Goal: Transaction & Acquisition: Purchase product/service

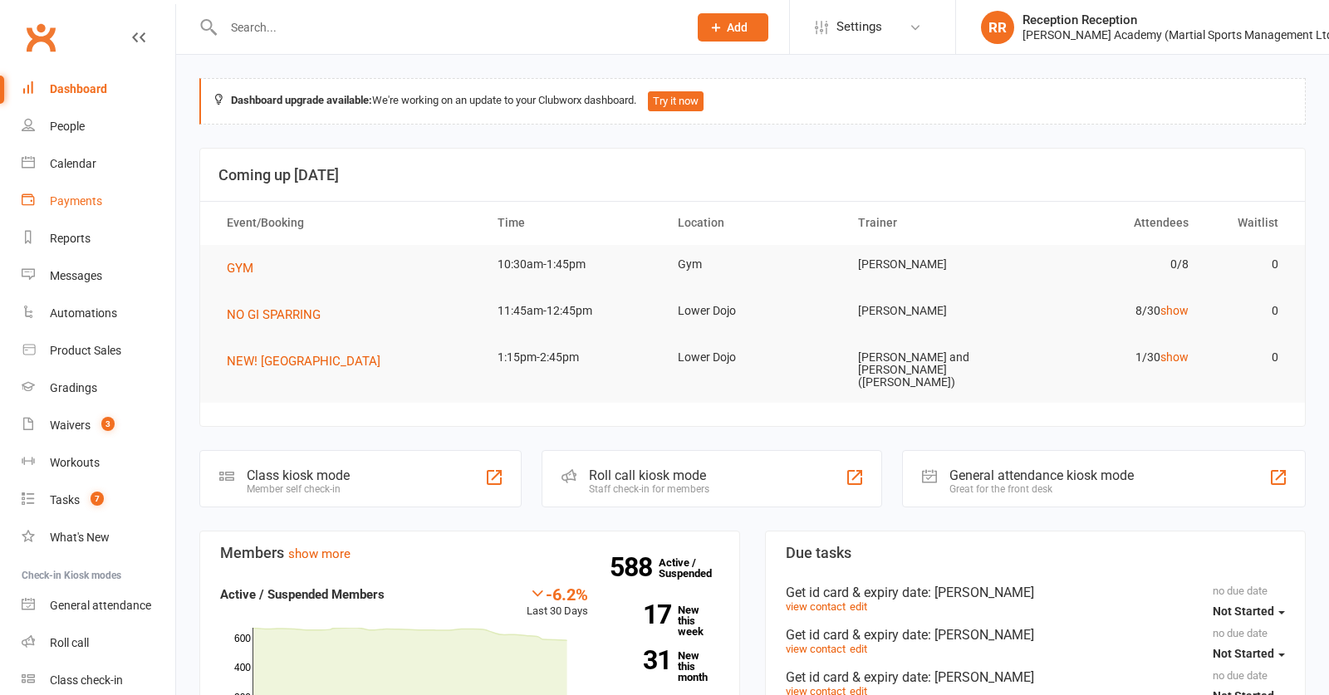
click at [59, 219] on link "Payments" at bounding box center [99, 201] width 154 height 37
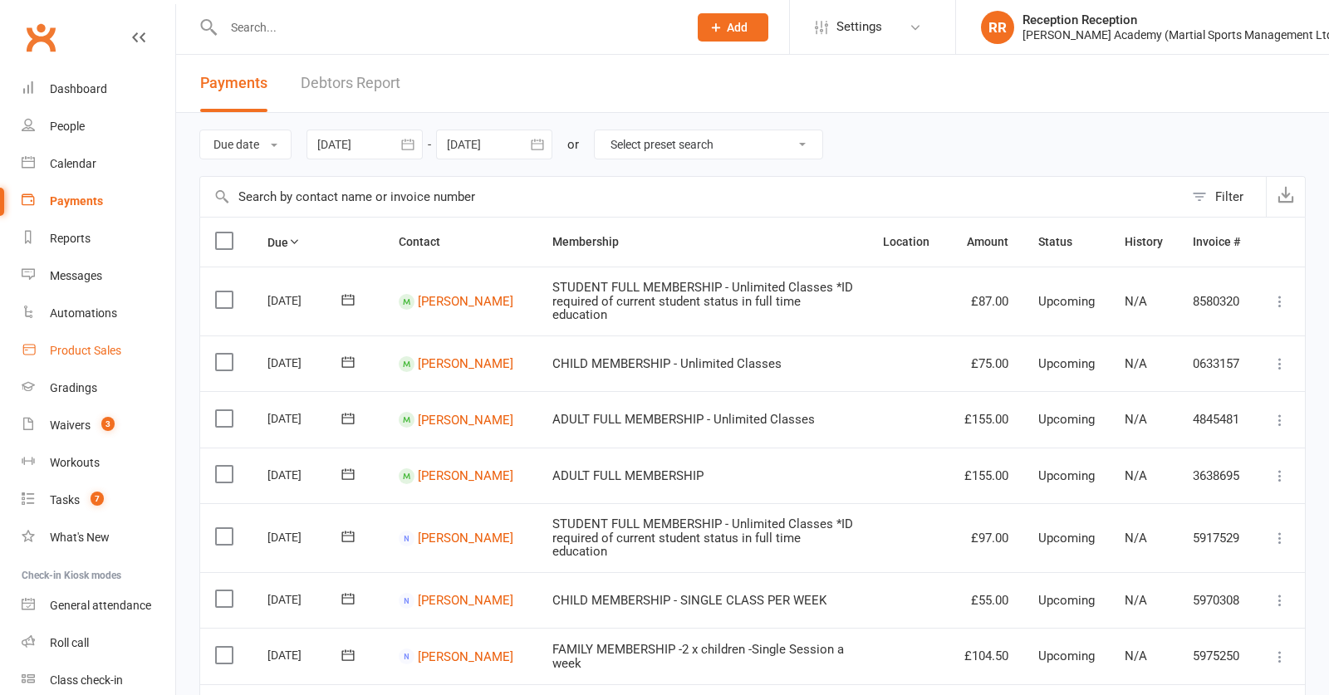
click at [68, 353] on div "Product Sales" at bounding box center [85, 350] width 71 height 13
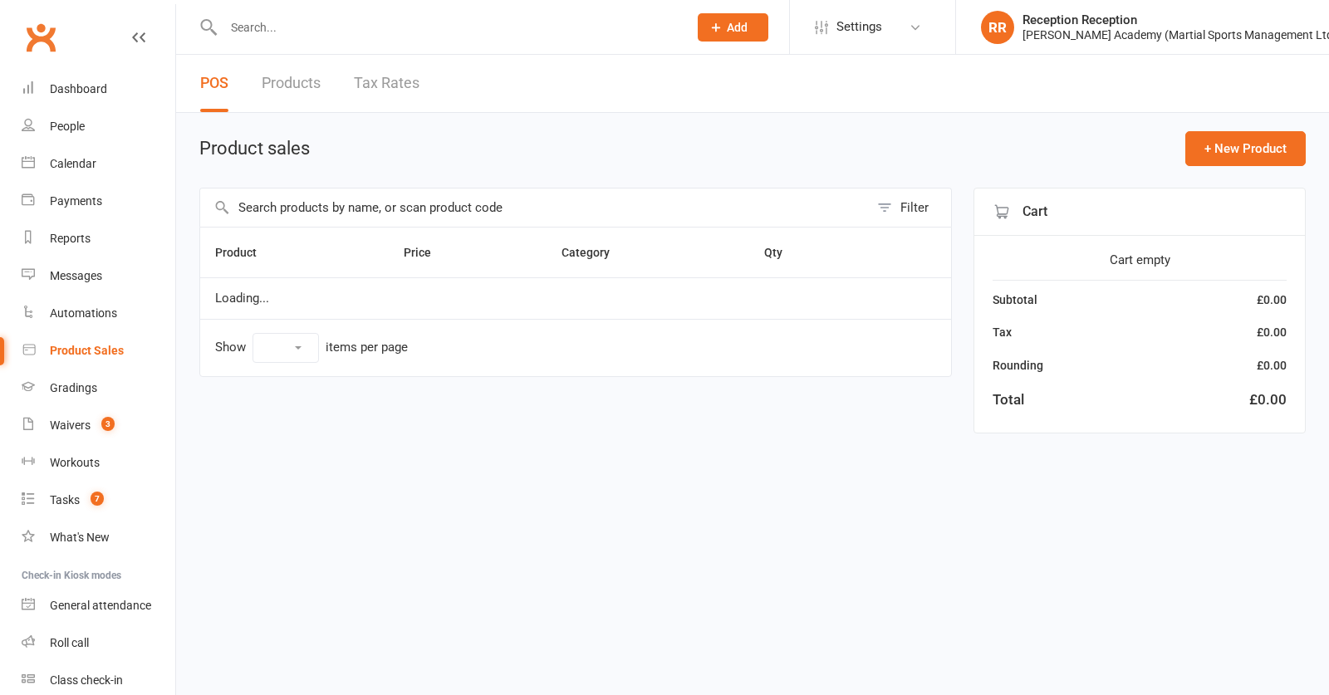
select select "50"
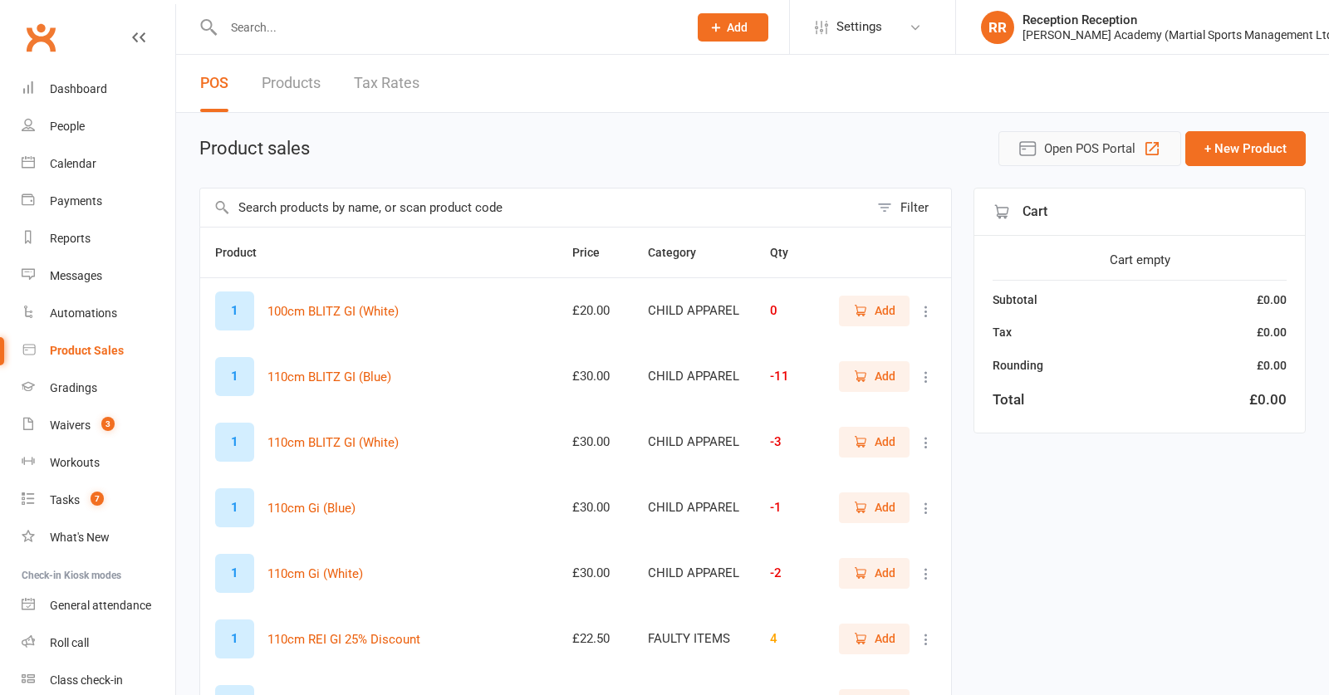
click at [1143, 150] on icon "button" at bounding box center [1152, 149] width 20 height 20
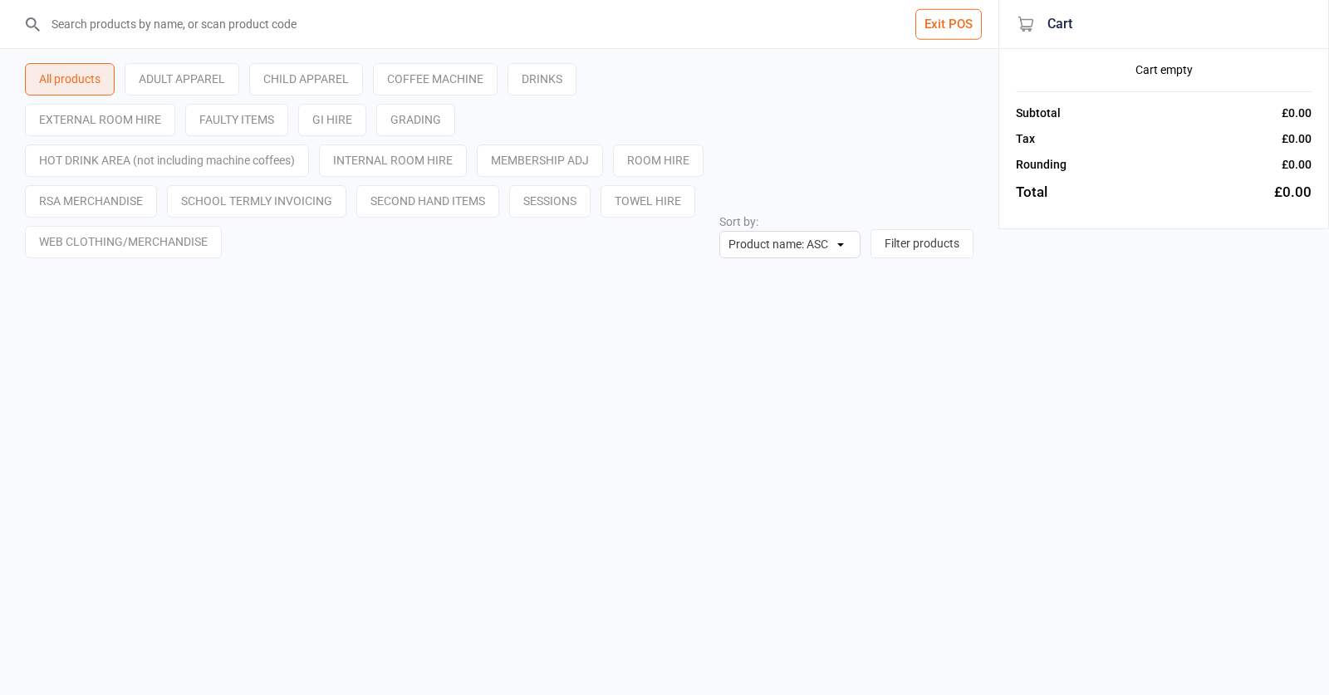
click at [457, 38] on input "search" at bounding box center [509, 24] width 932 height 48
click at [444, 27] on input "search" at bounding box center [509, 24] width 932 height 48
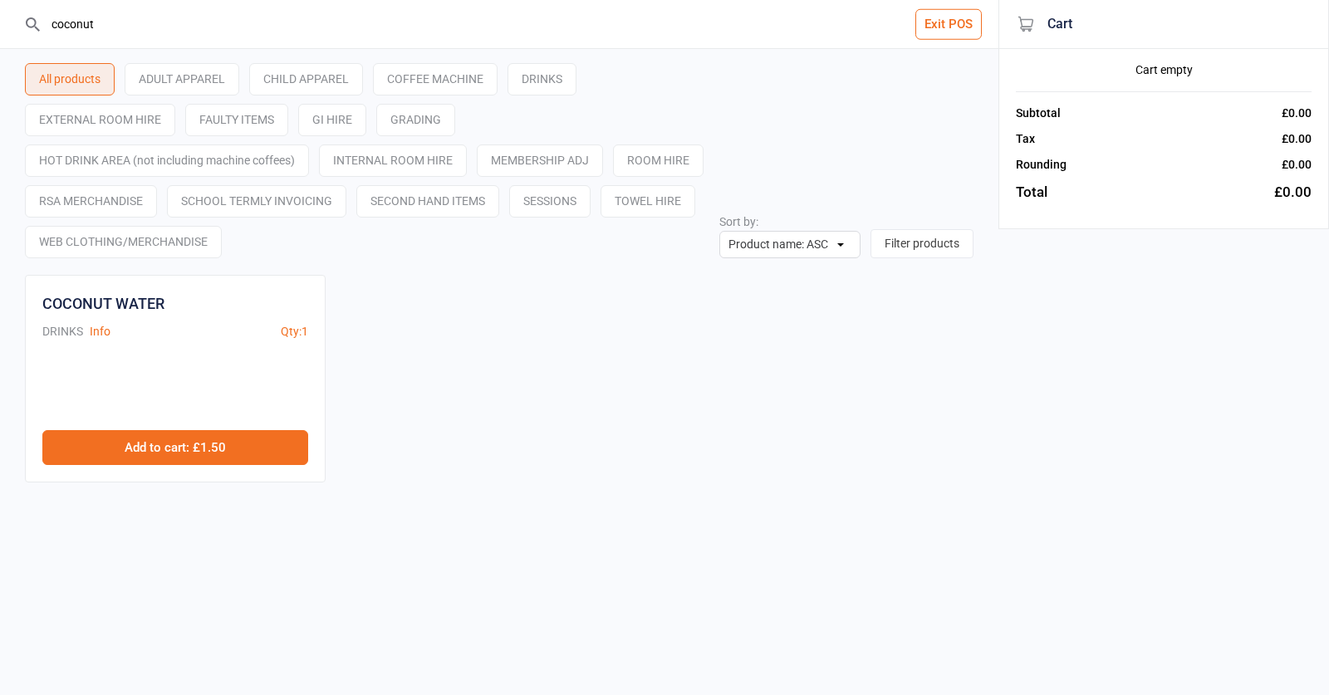
type input "coconut"
click at [199, 453] on button "Add to cart : £1.50" at bounding box center [175, 447] width 266 height 35
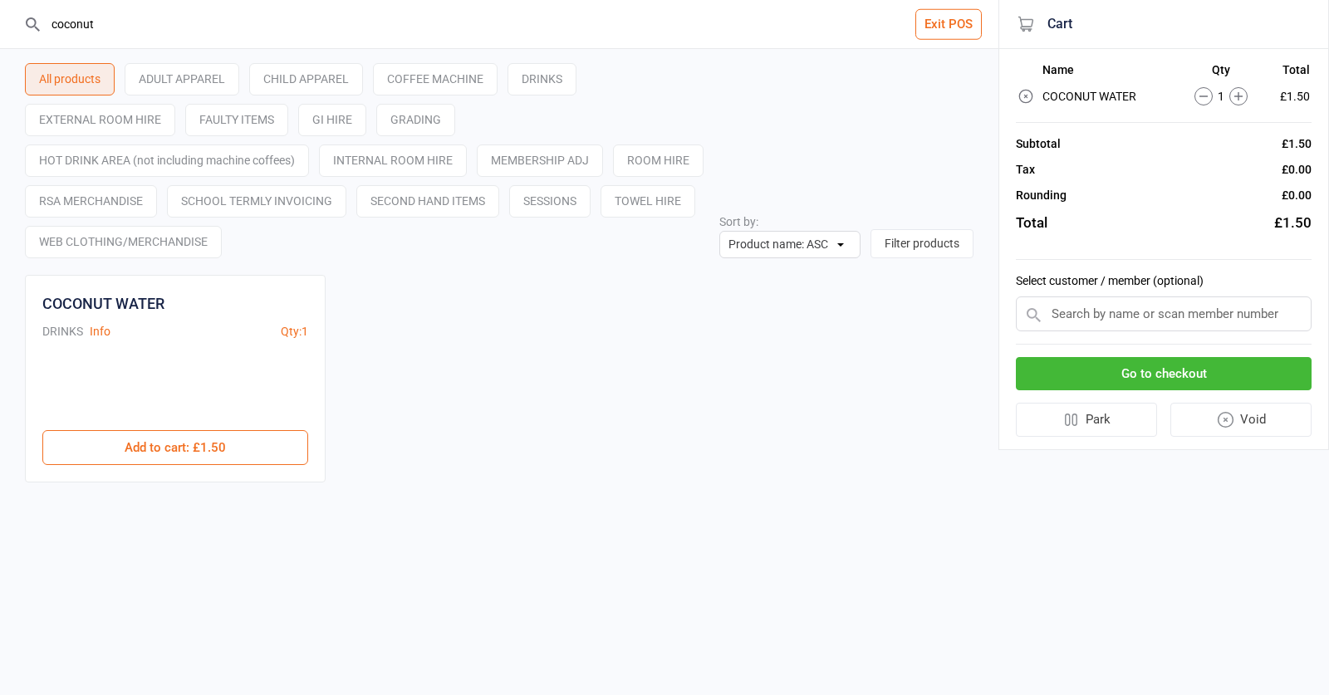
click at [1172, 384] on button "Go to checkout" at bounding box center [1164, 374] width 296 height 34
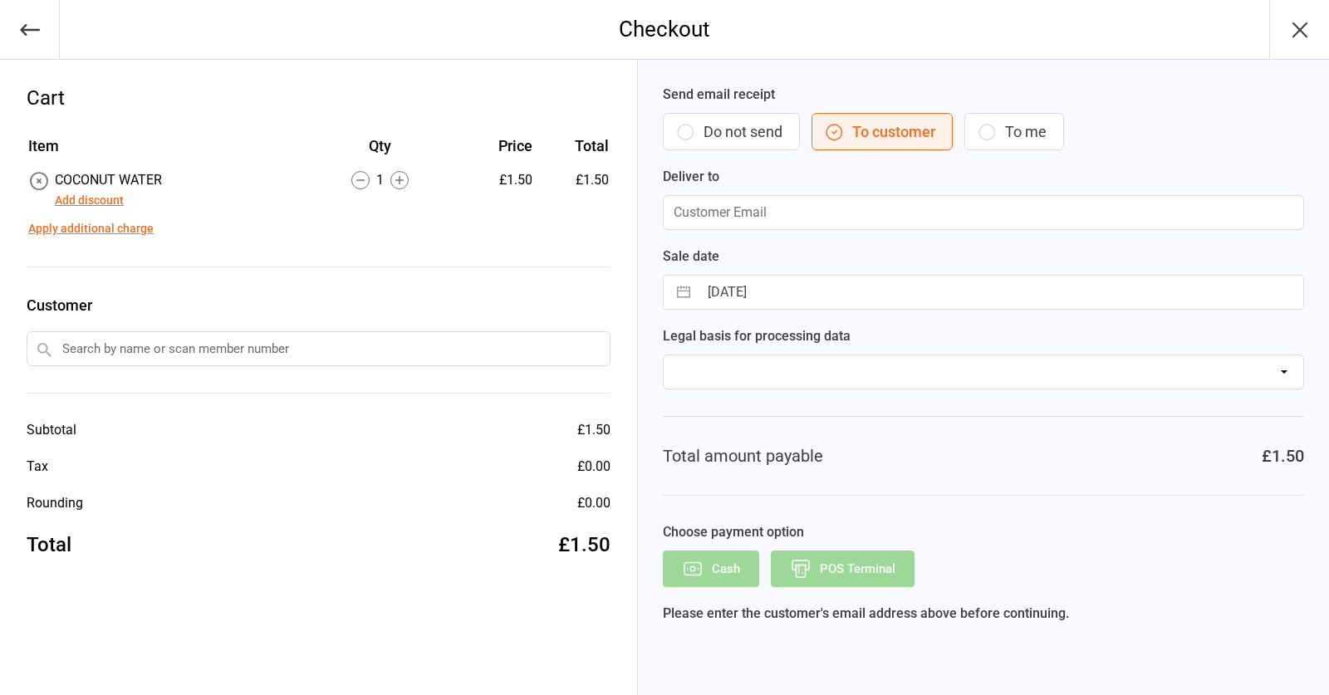
click at [259, 363] on input "text" at bounding box center [319, 348] width 584 height 35
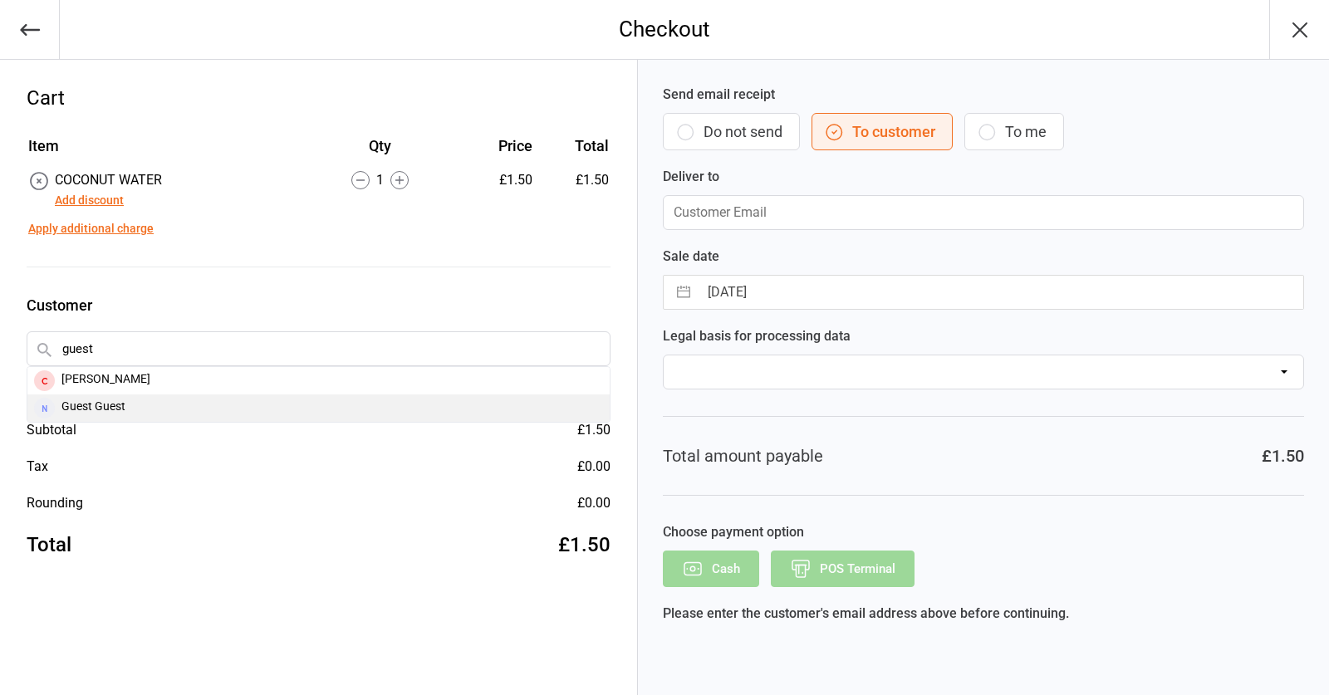
type input "guest"
click at [161, 398] on div "Guest Guest" at bounding box center [318, 408] width 582 height 27
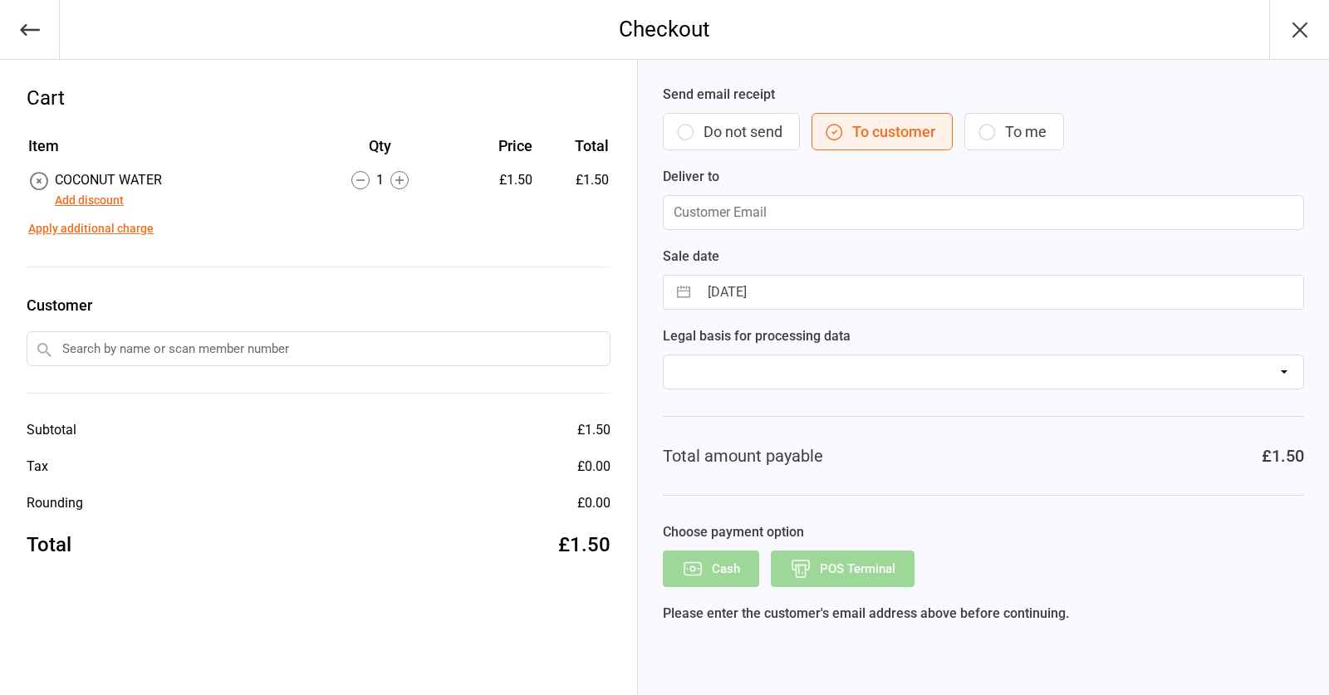
type input "[PERSON_NAME][EMAIL_ADDRESS][DOMAIN_NAME]"
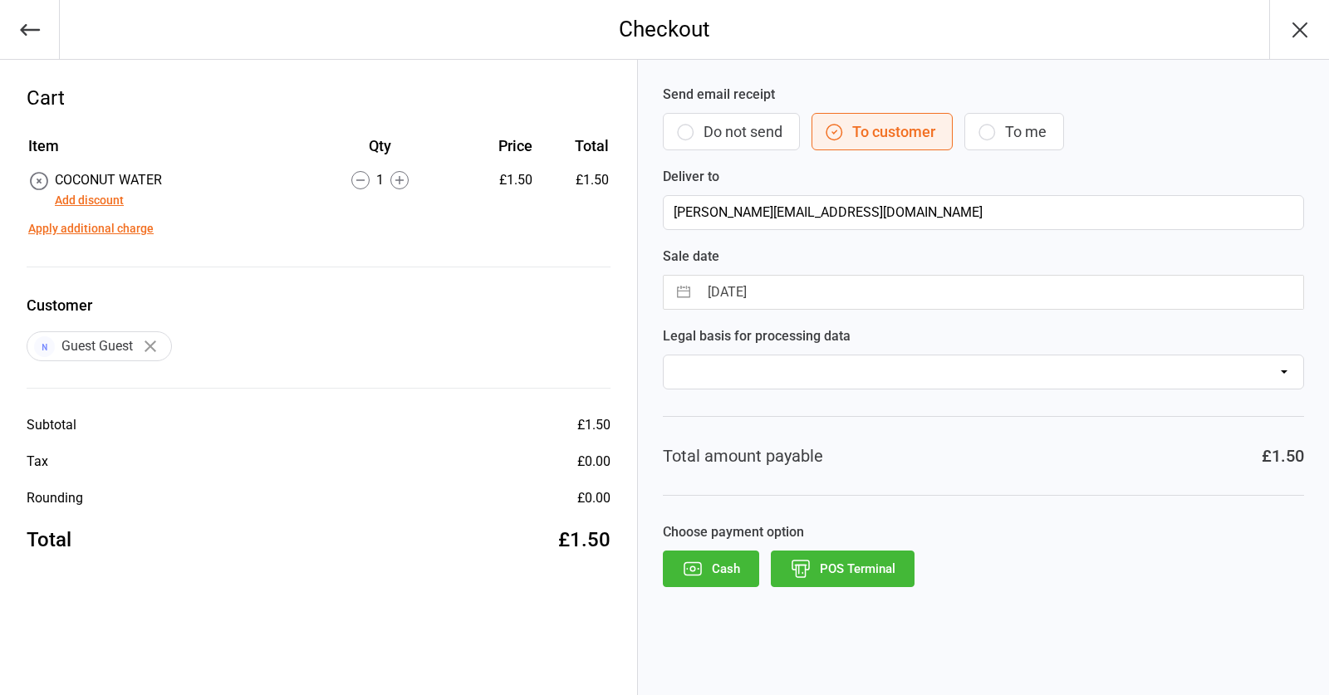
click at [813, 572] on button "POS Terminal" at bounding box center [843, 569] width 144 height 37
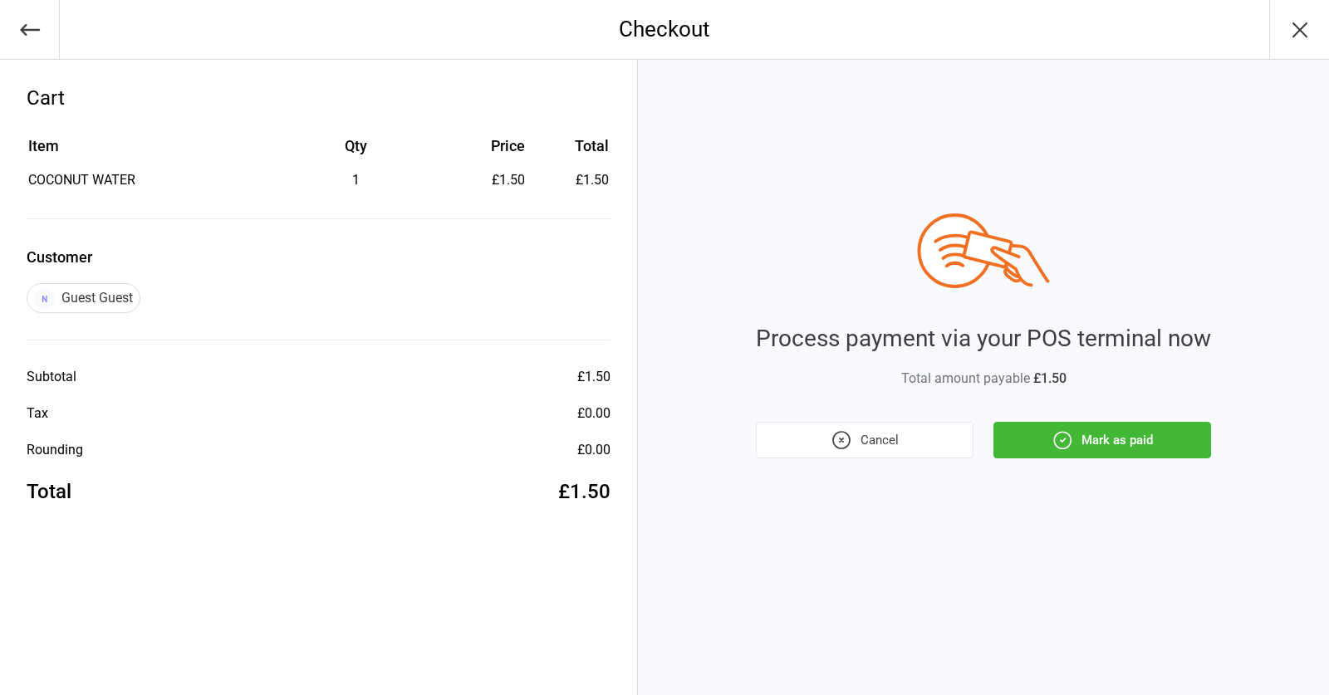
click at [1014, 449] on button "Mark as paid" at bounding box center [1103, 440] width 218 height 37
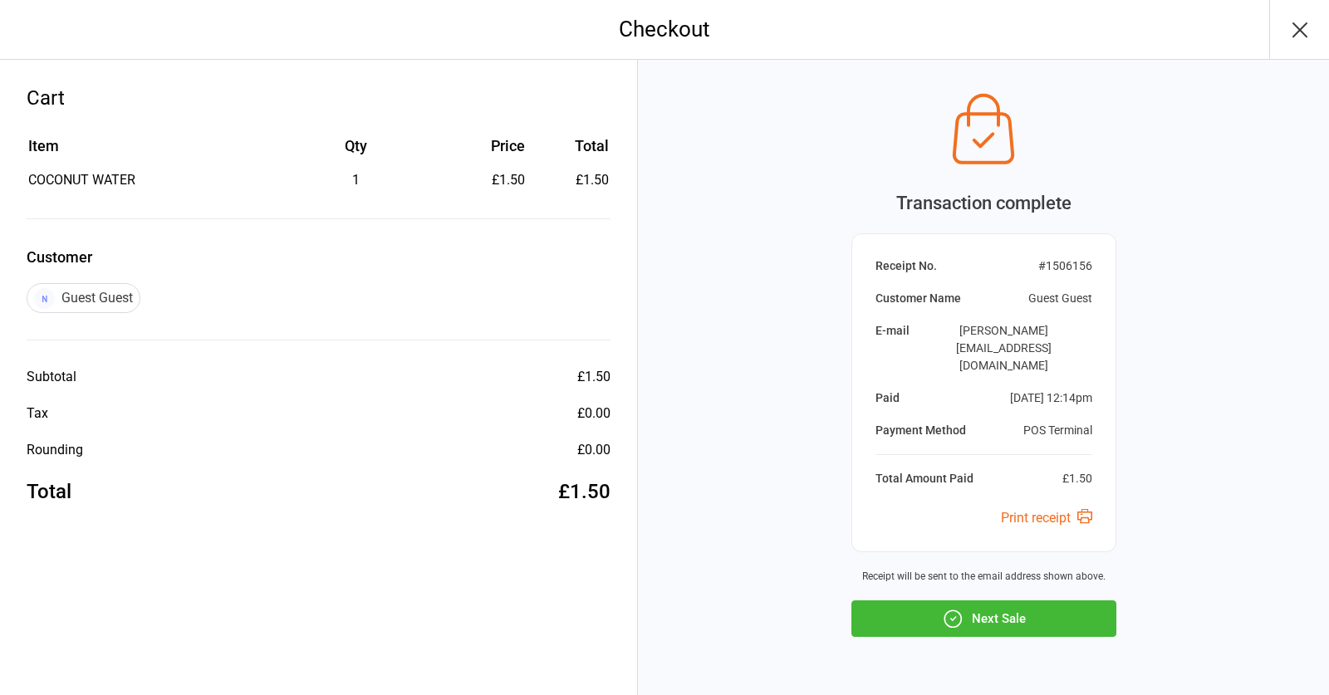
click at [959, 608] on icon "button" at bounding box center [953, 619] width 22 height 22
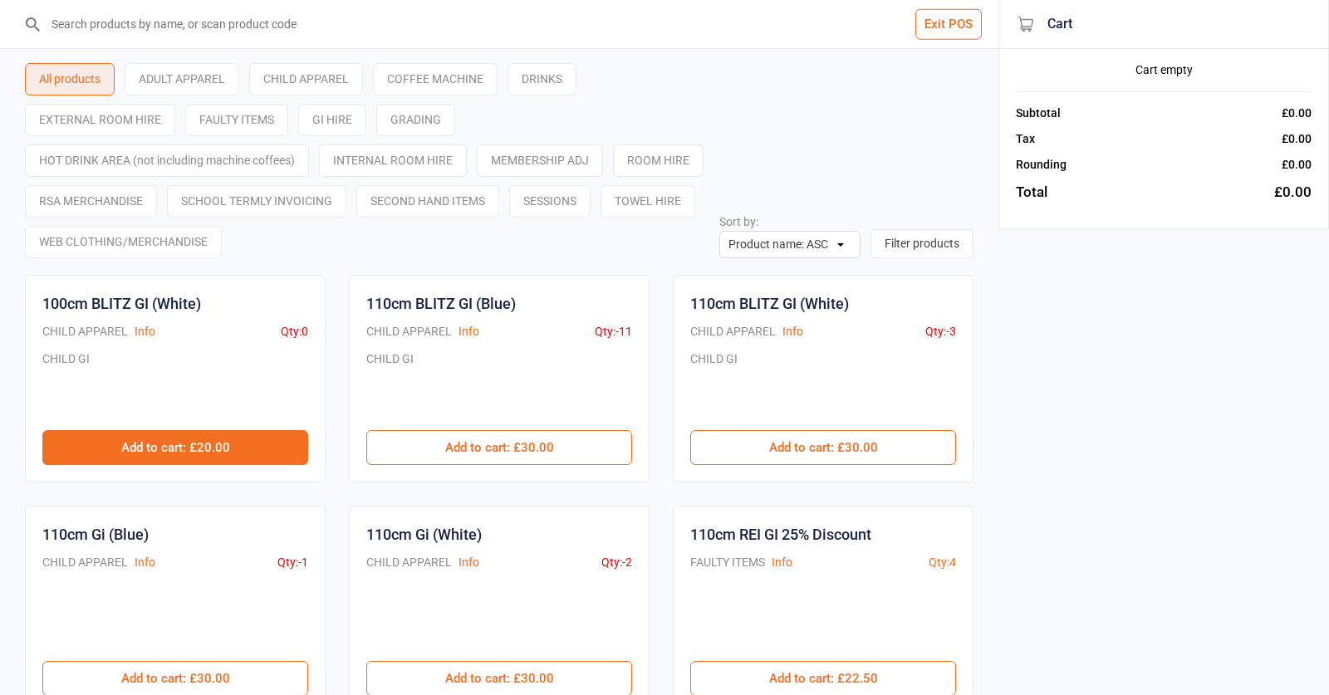
scroll to position [12, 0]
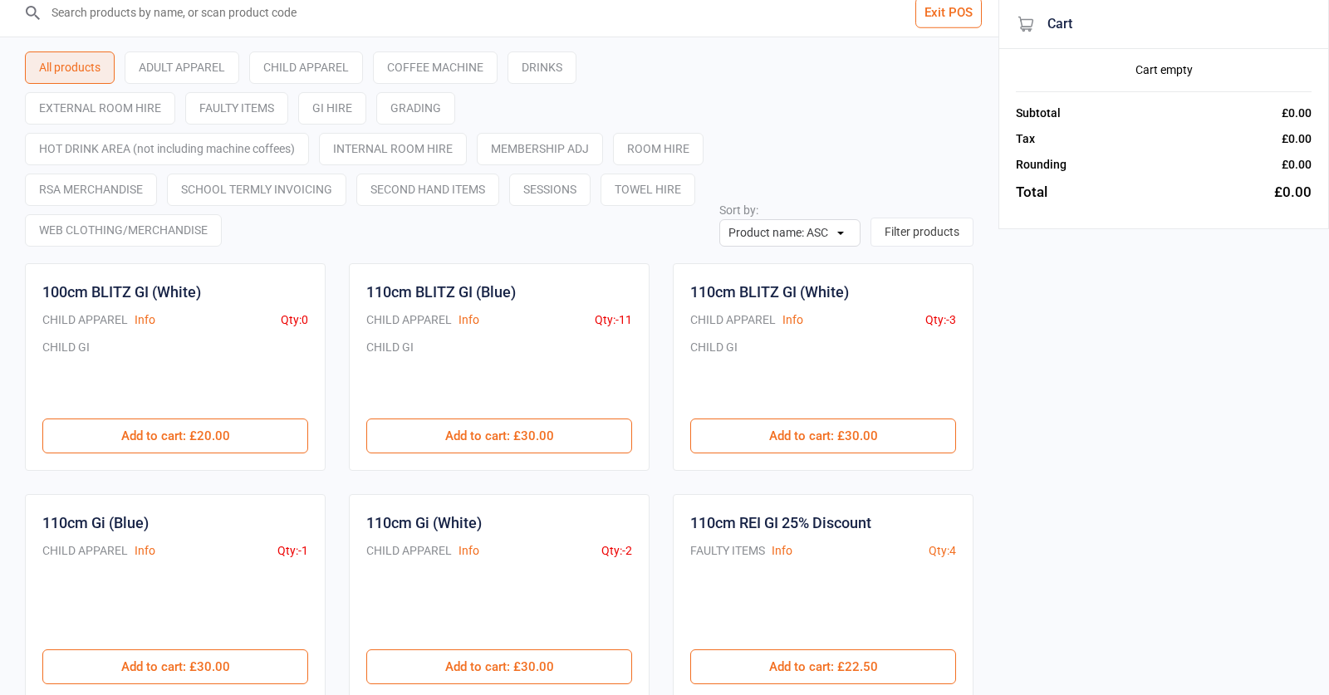
click at [363, 14] on input "search" at bounding box center [509, 12] width 932 height 48
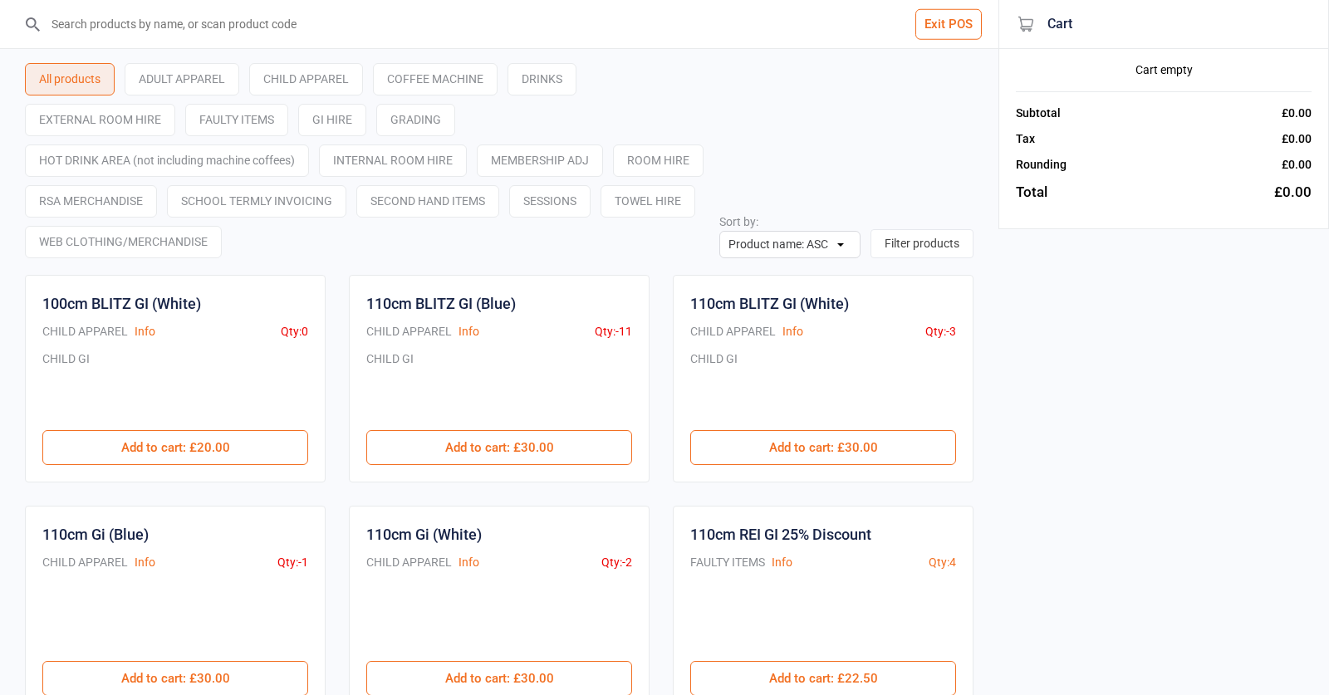
scroll to position [0, 0]
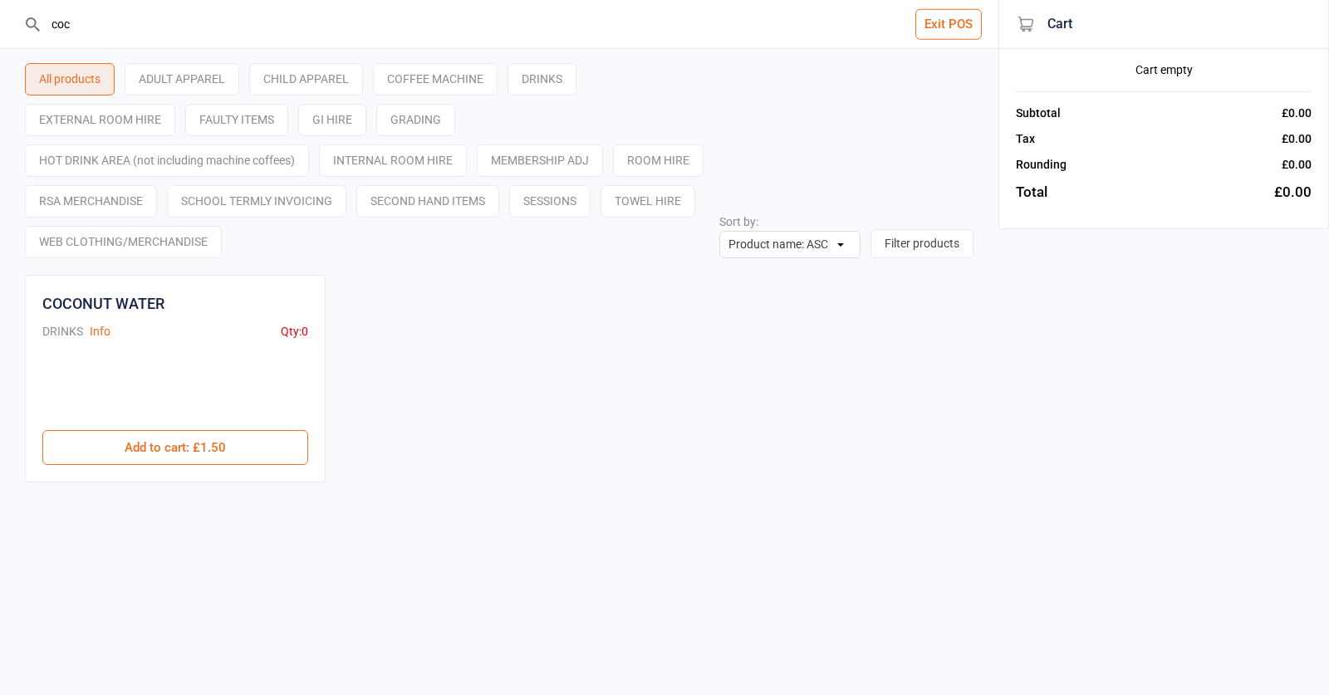
type input "coconut"
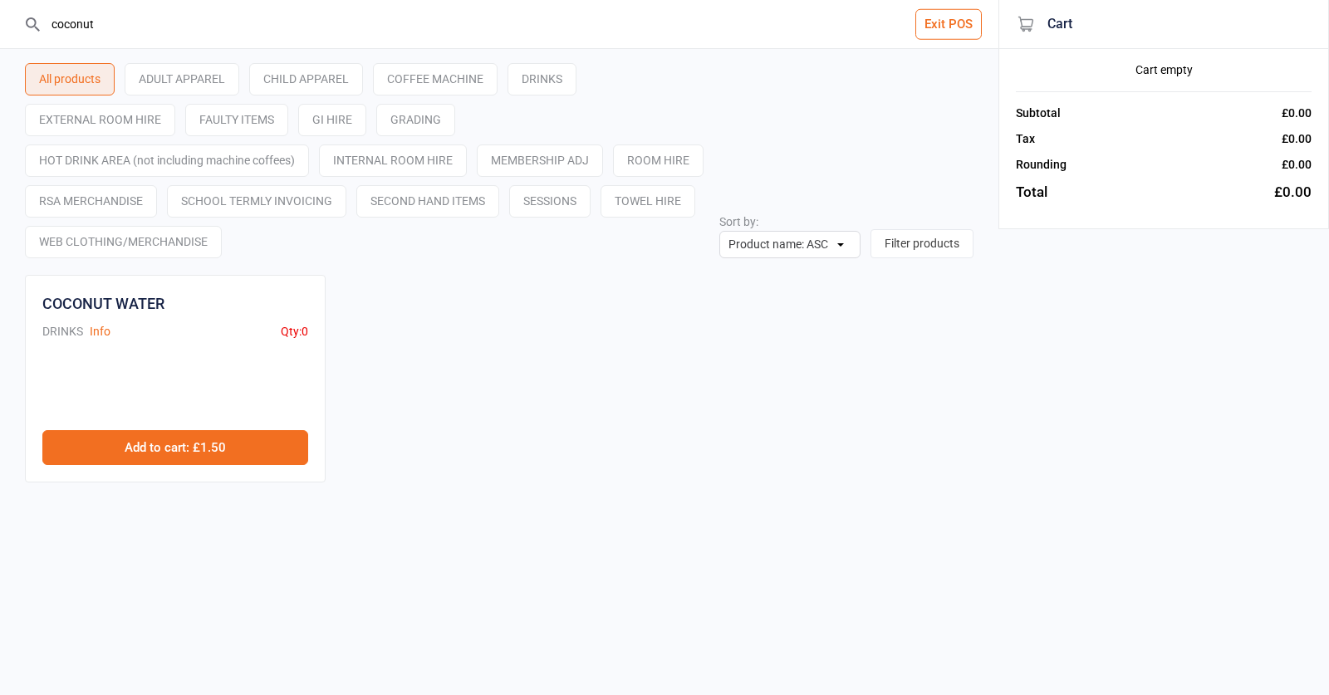
drag, startPoint x: 455, startPoint y: 26, endPoint x: 270, endPoint y: 444, distance: 457.1
click at [242, 454] on button "Add to cart : £1.50" at bounding box center [175, 447] width 266 height 35
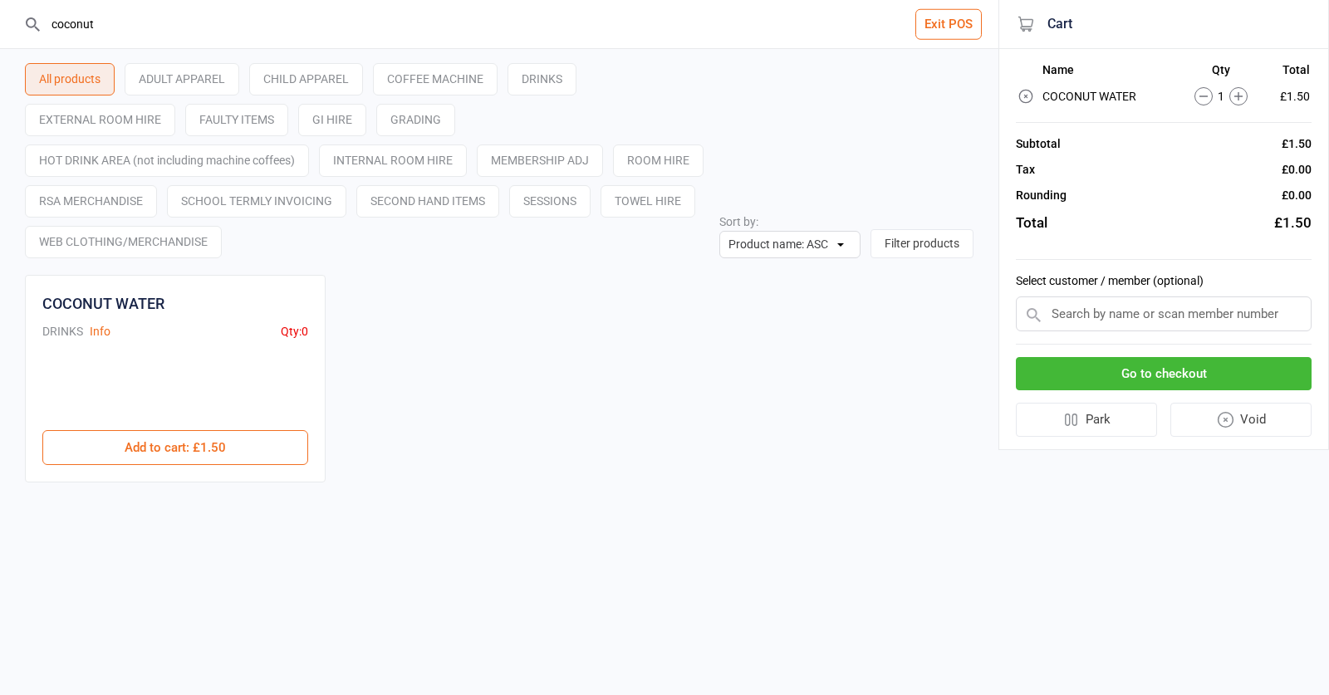
click at [1064, 372] on button "Go to checkout" at bounding box center [1164, 374] width 296 height 34
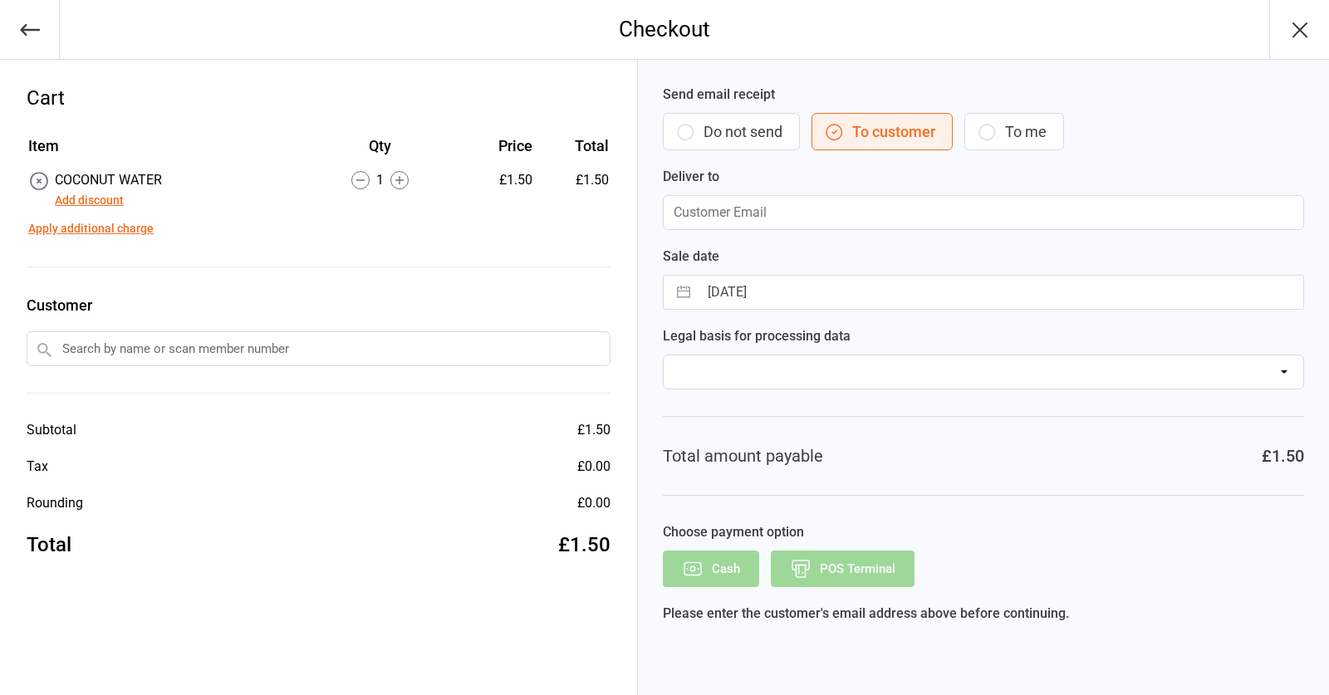
click at [282, 346] on input "text" at bounding box center [319, 348] width 584 height 35
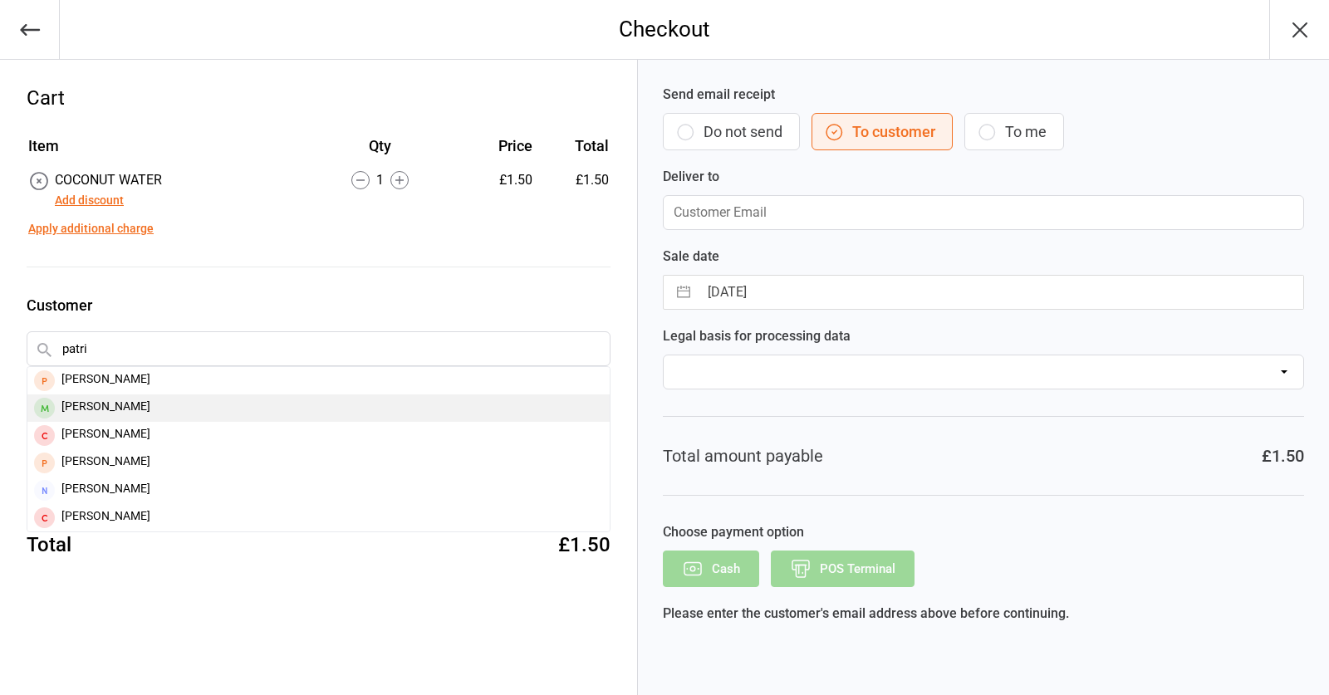
type input "patri"
drag, startPoint x: 235, startPoint y: 400, endPoint x: 386, endPoint y: 445, distance: 157.7
click at [235, 400] on div "[PERSON_NAME]" at bounding box center [318, 408] width 582 height 27
type input "[PERSON_NAME][EMAIL_ADDRESS][PERSON_NAME][DOMAIN_NAME]"
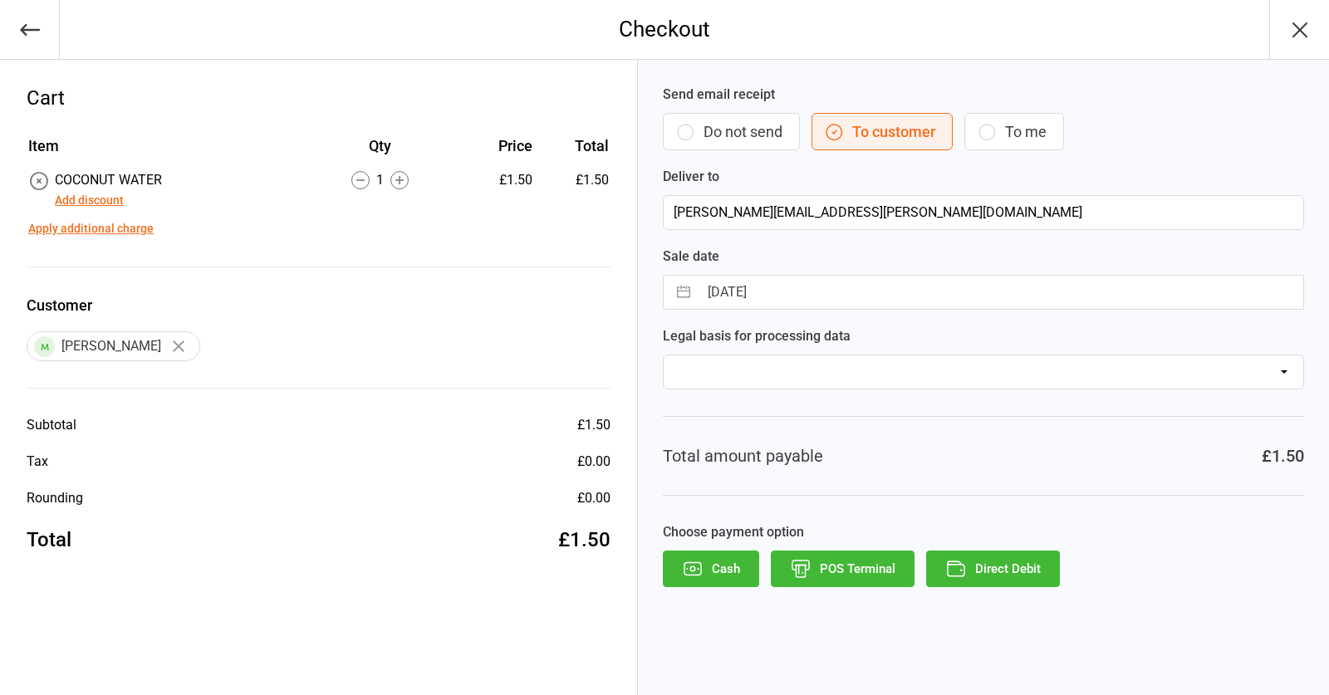
click at [713, 564] on button "Cash" at bounding box center [711, 569] width 96 height 37
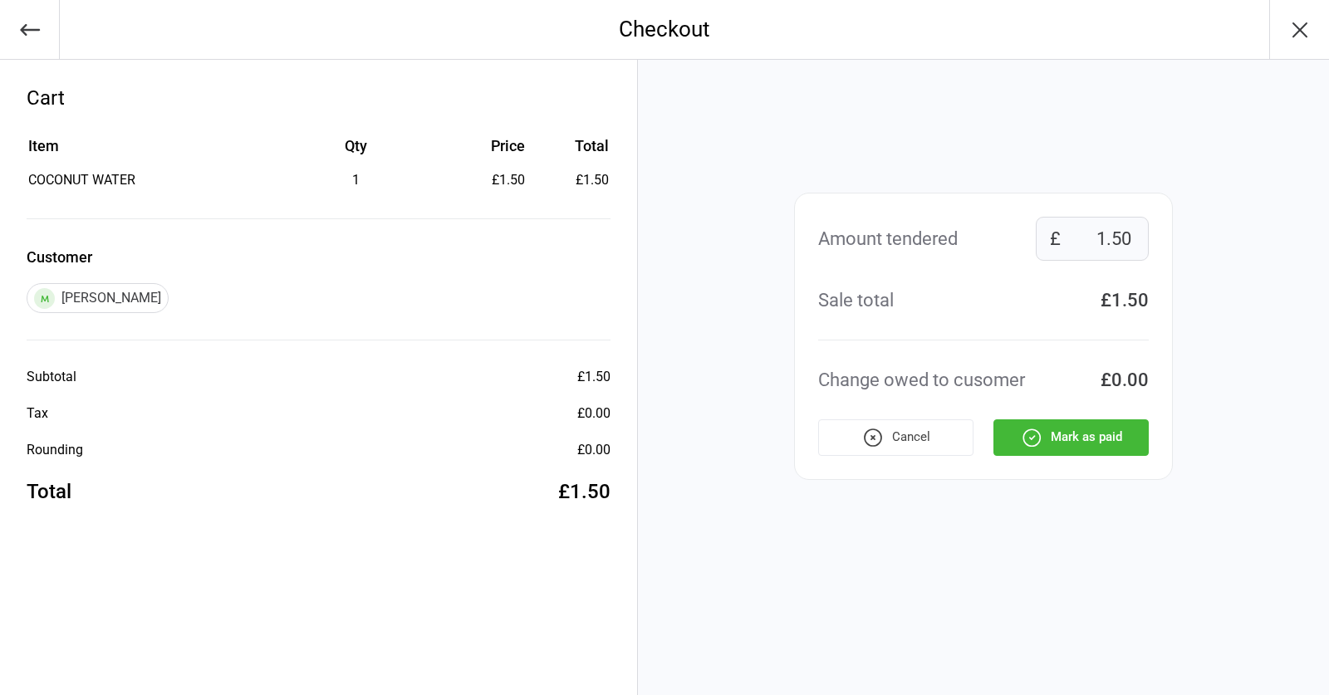
click at [1107, 451] on button "Mark as paid" at bounding box center [1071, 438] width 155 height 37
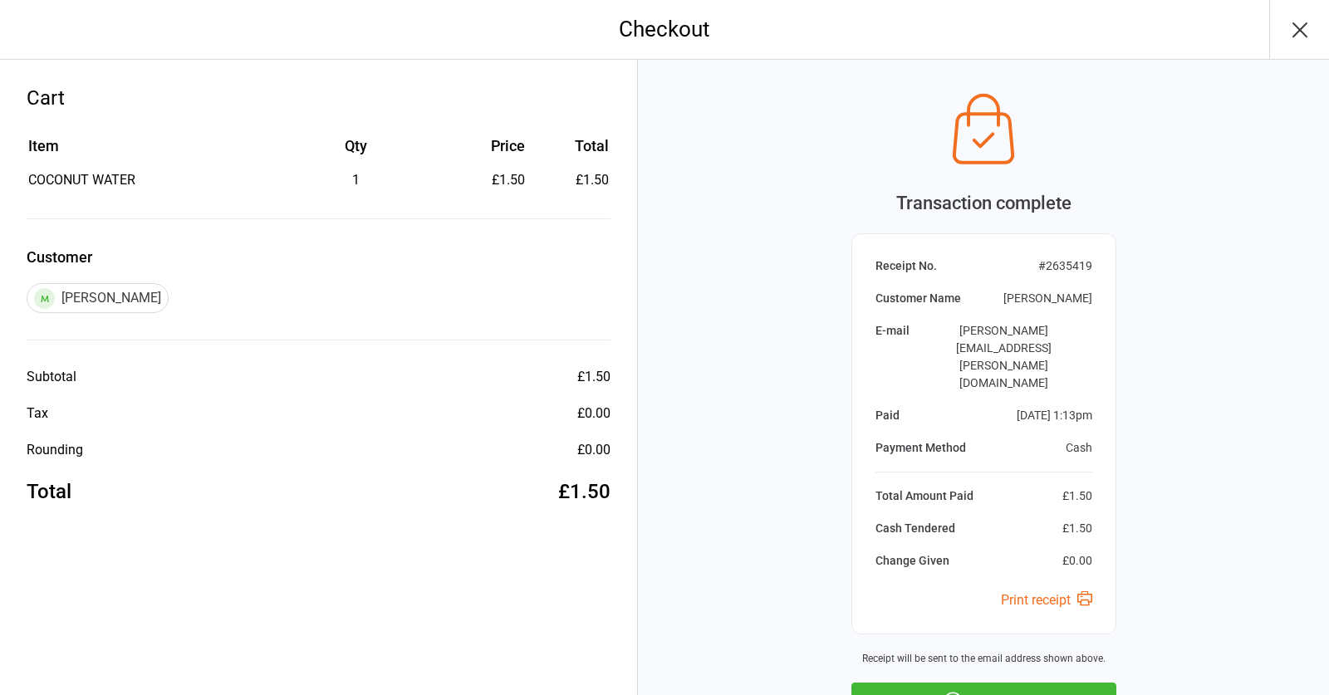
click at [984, 683] on button "Next Sale" at bounding box center [984, 701] width 265 height 37
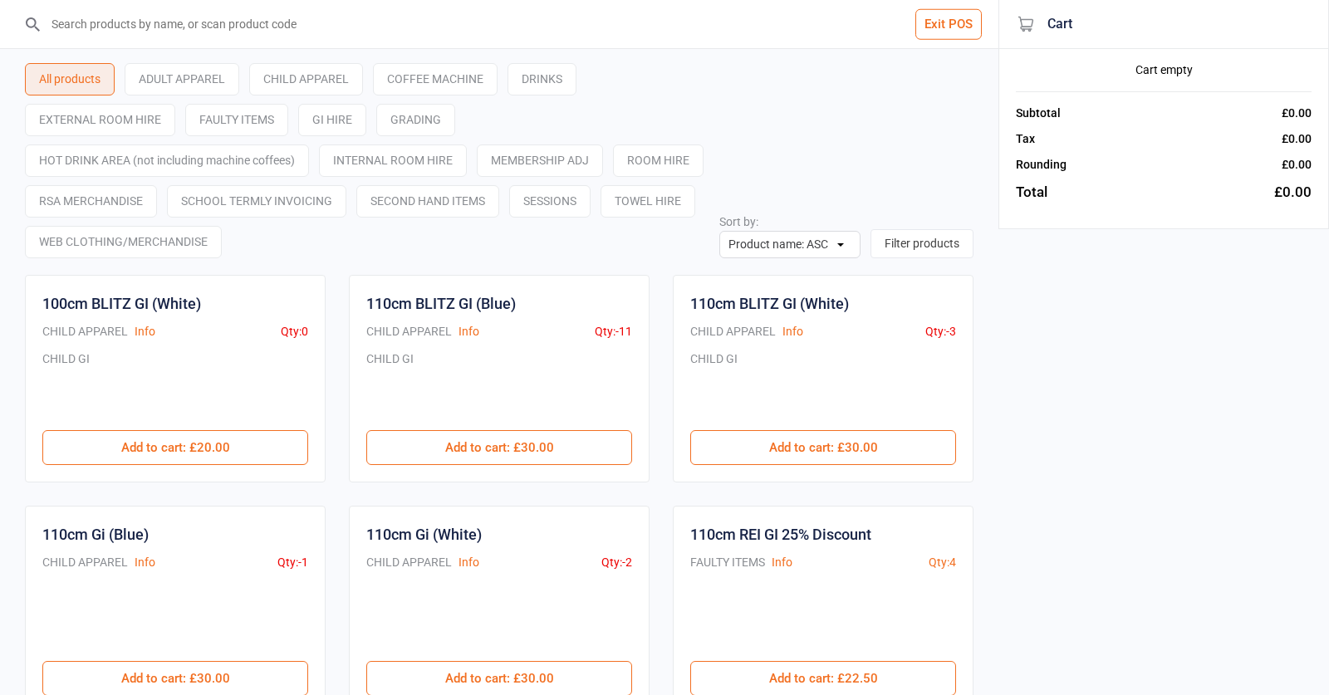
click at [209, 32] on input "search" at bounding box center [509, 24] width 932 height 48
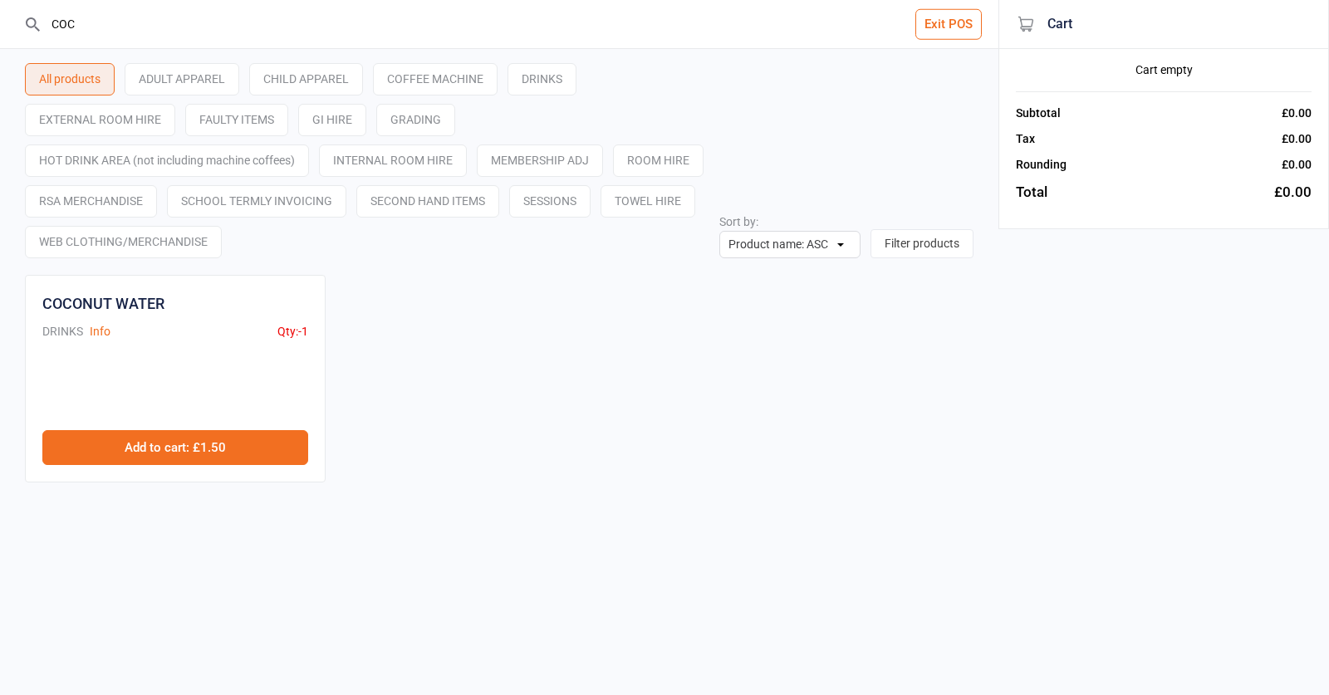
type input "COC"
click at [115, 450] on button "Add to cart : £1.50" at bounding box center [175, 447] width 266 height 35
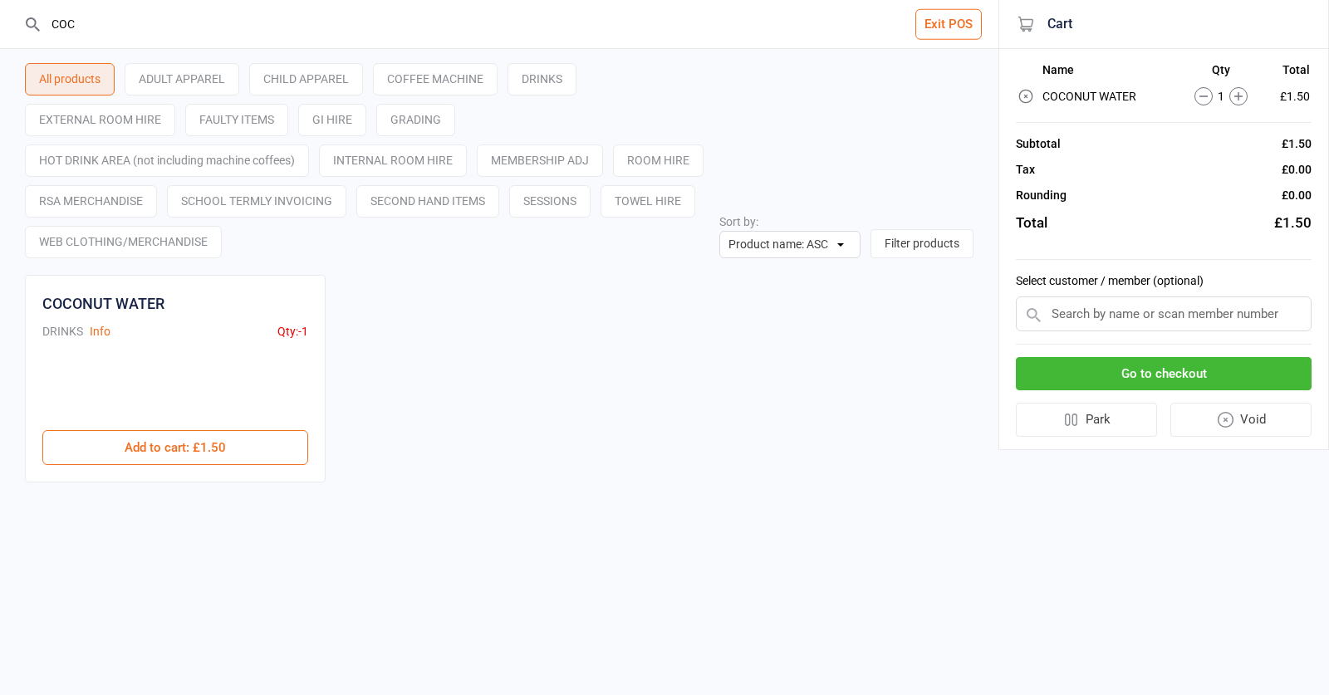
click at [1127, 375] on button "Go to checkout" at bounding box center [1164, 374] width 296 height 34
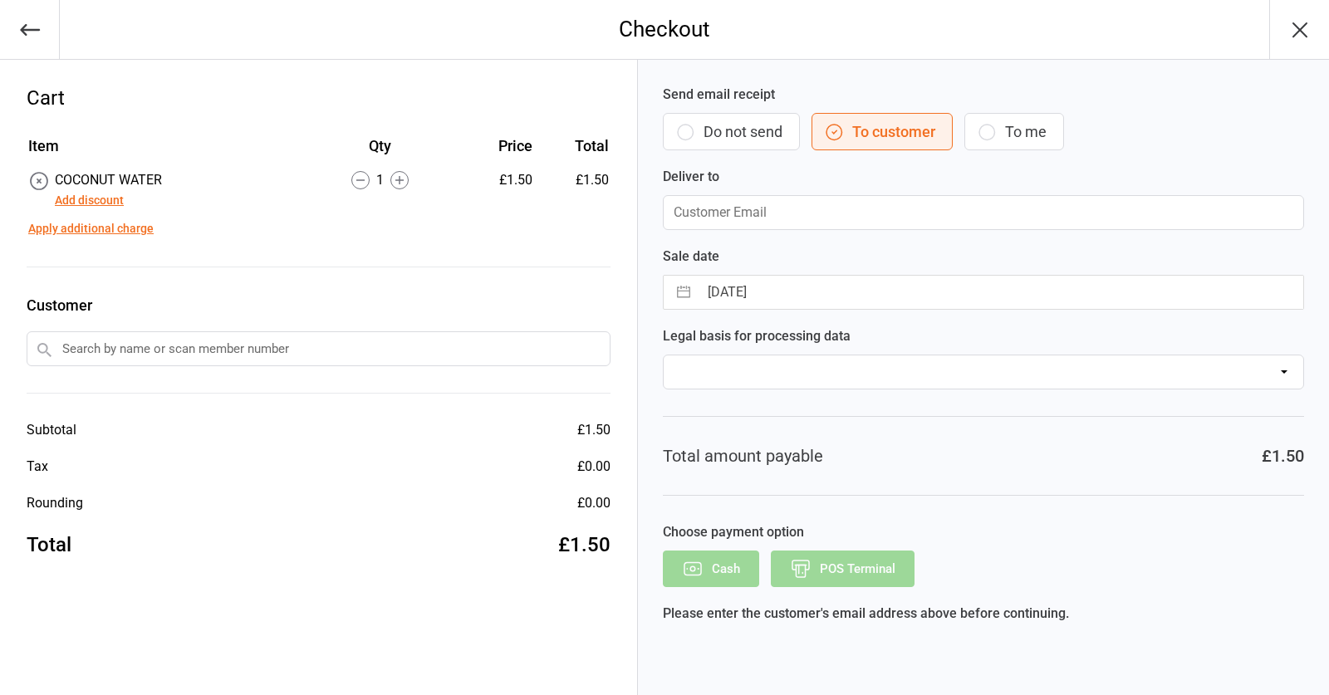
click at [406, 177] on icon at bounding box center [399, 180] width 18 height 18
click at [387, 341] on input "text" at bounding box center [319, 348] width 584 height 35
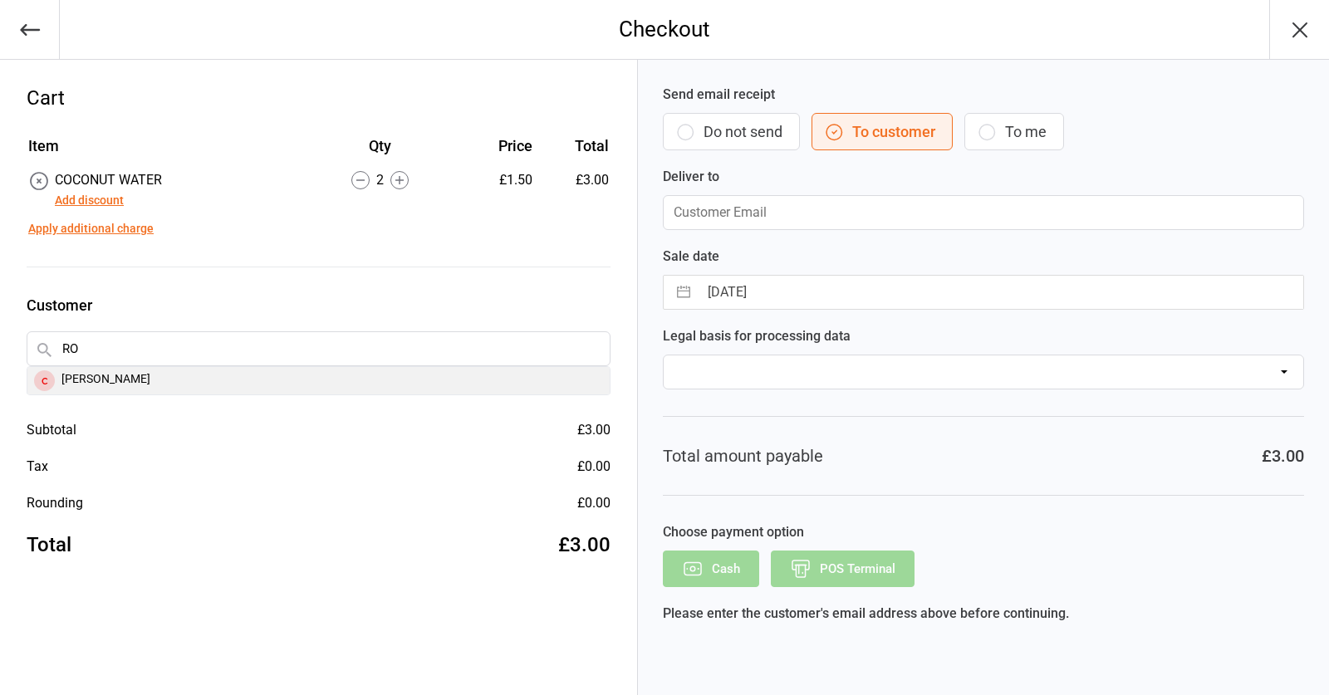
type input "R"
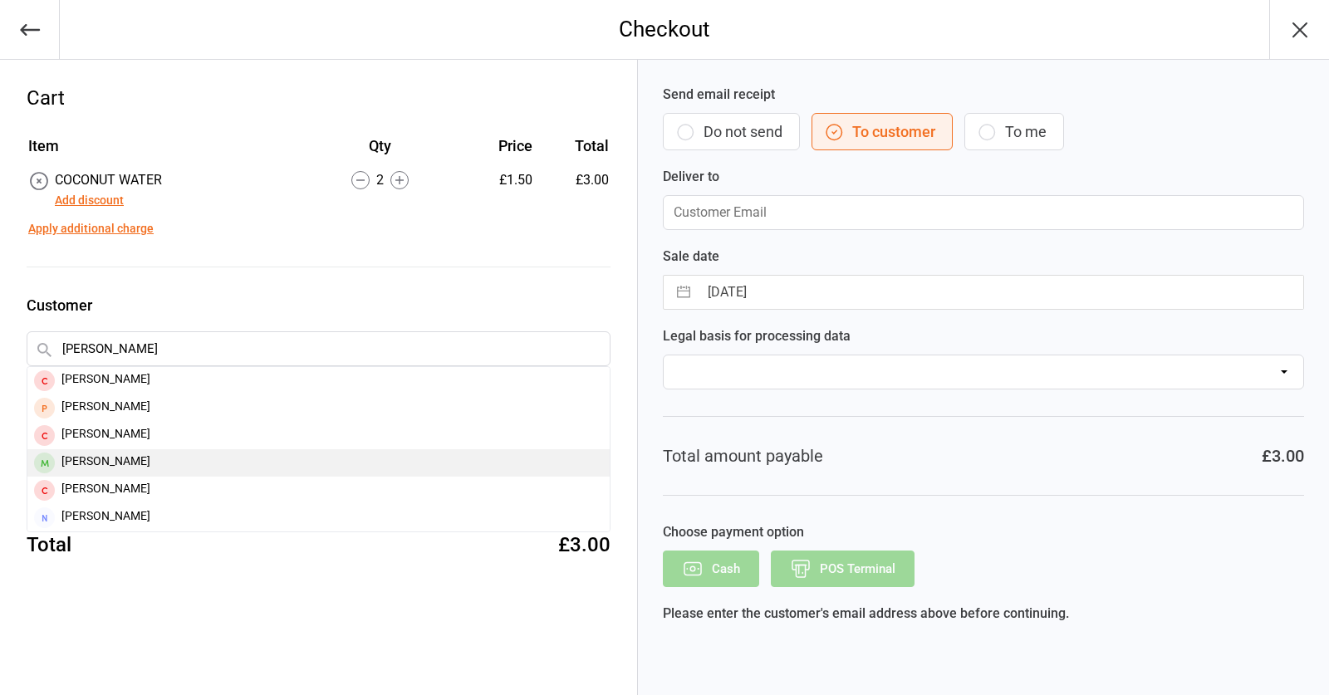
type input "[PERSON_NAME]"
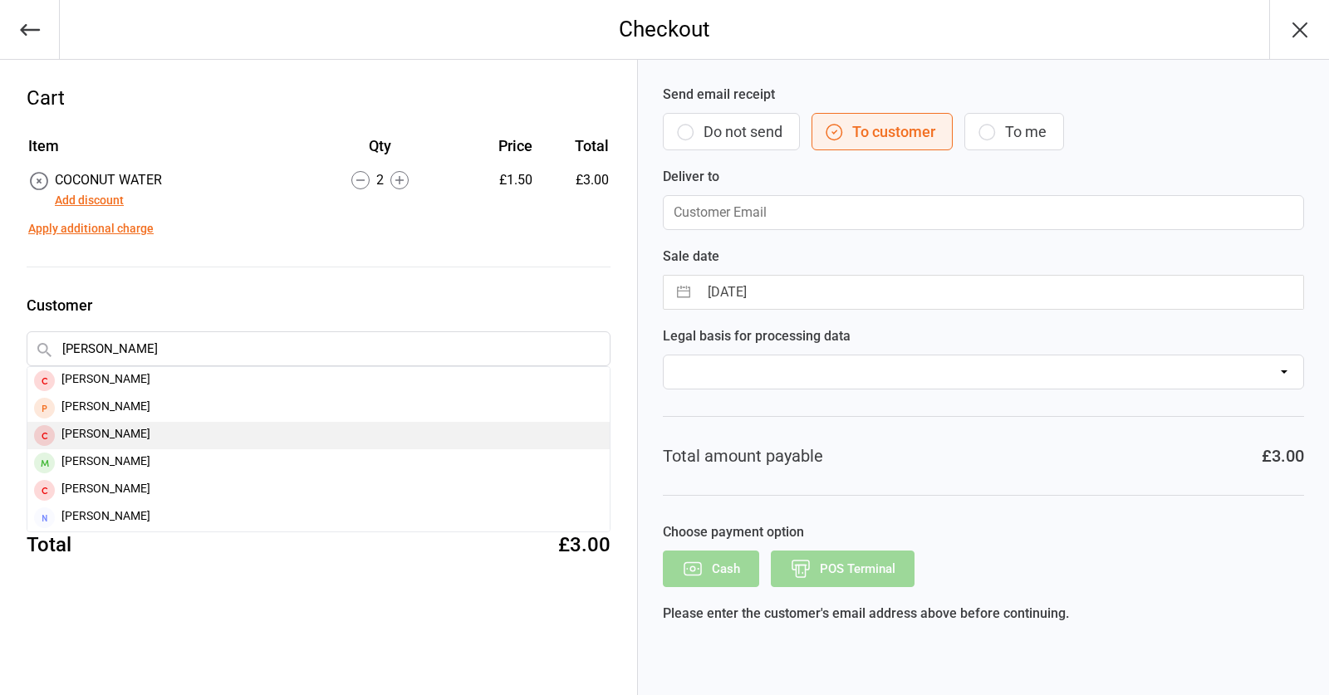
click at [204, 449] on div "[PERSON_NAME] [PERSON_NAME] [PERSON_NAME] [PERSON_NAME] [PERSON_NAME] [PERSON_N…" at bounding box center [319, 449] width 584 height 166
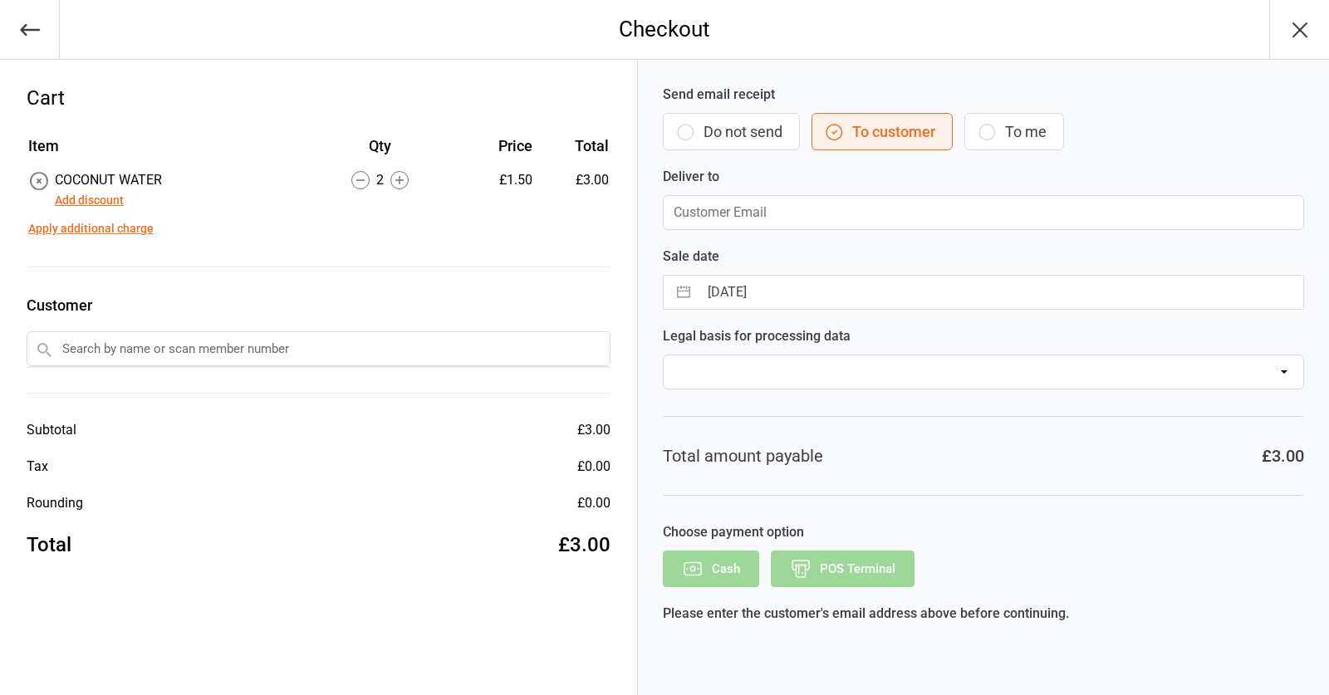
click at [788, 573] on div "Cash POS Terminal" at bounding box center [983, 569] width 641 height 37
click at [485, 335] on input "text" at bounding box center [319, 348] width 584 height 35
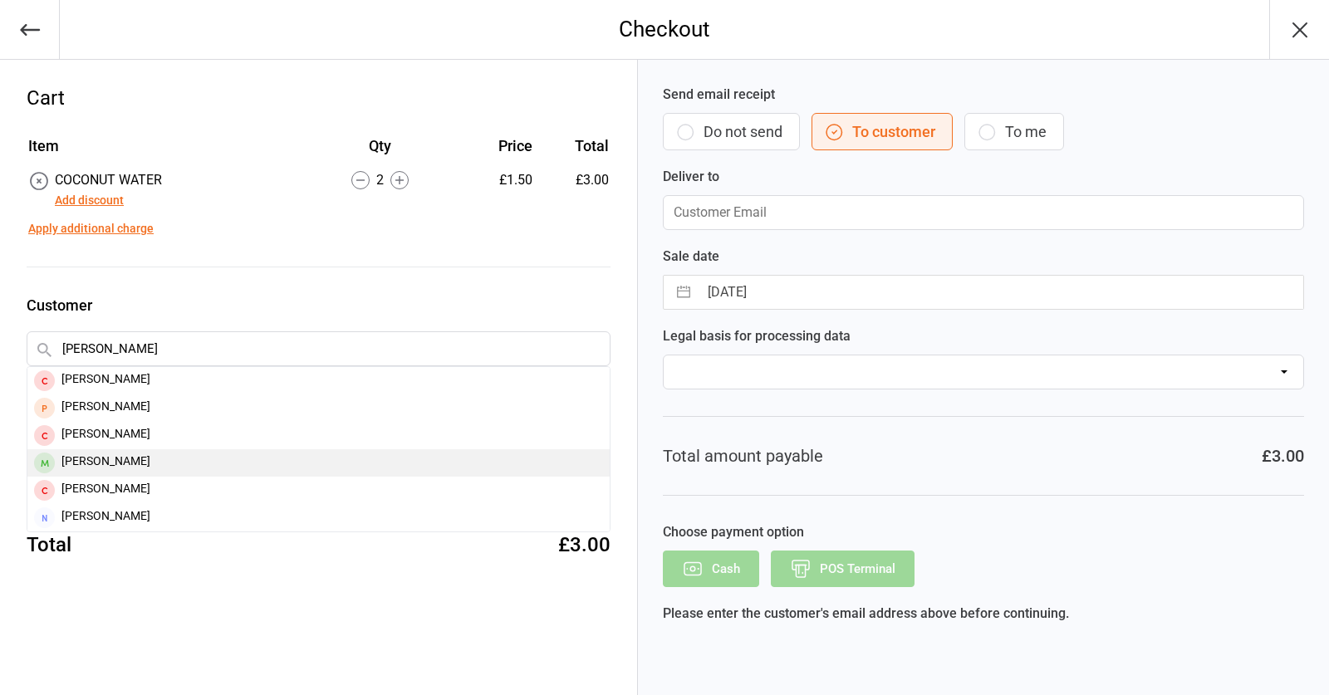
scroll to position [1, 0]
type input "[PERSON_NAME]"
click at [250, 459] on div "[PERSON_NAME]" at bounding box center [318, 462] width 582 height 27
type input "[EMAIL_ADDRESS][DOMAIN_NAME]"
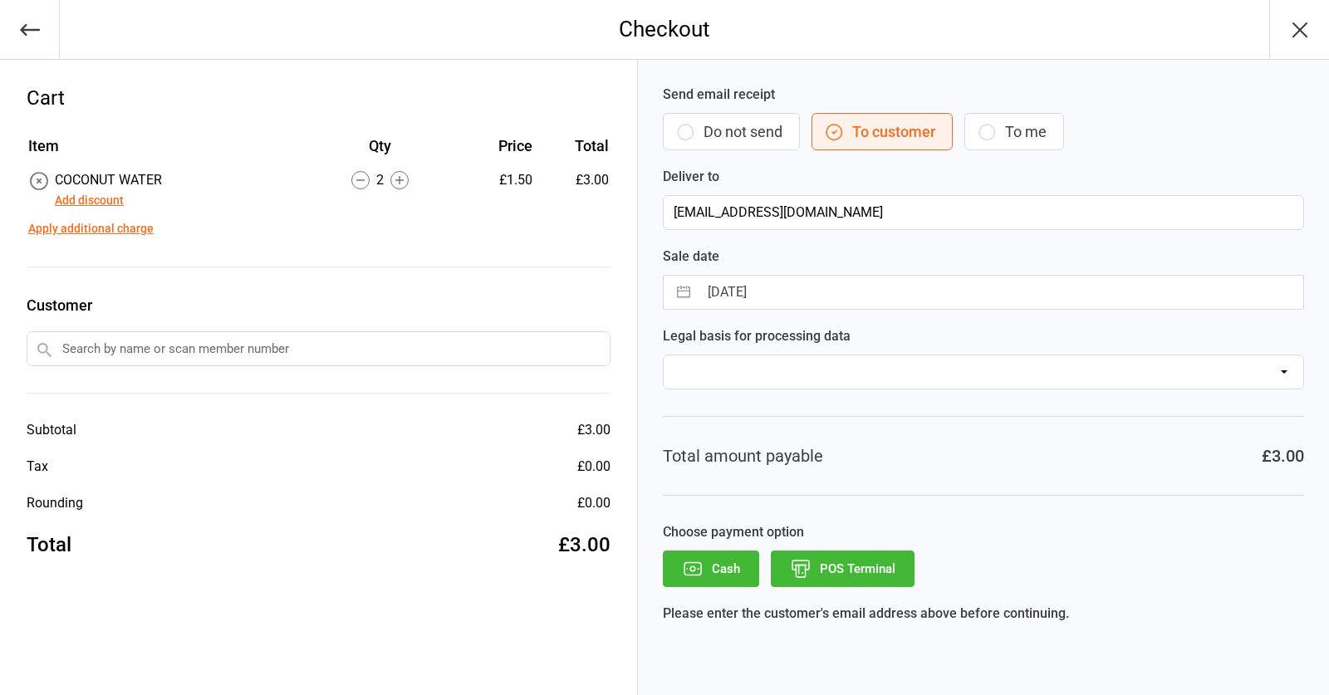
scroll to position [0, 0]
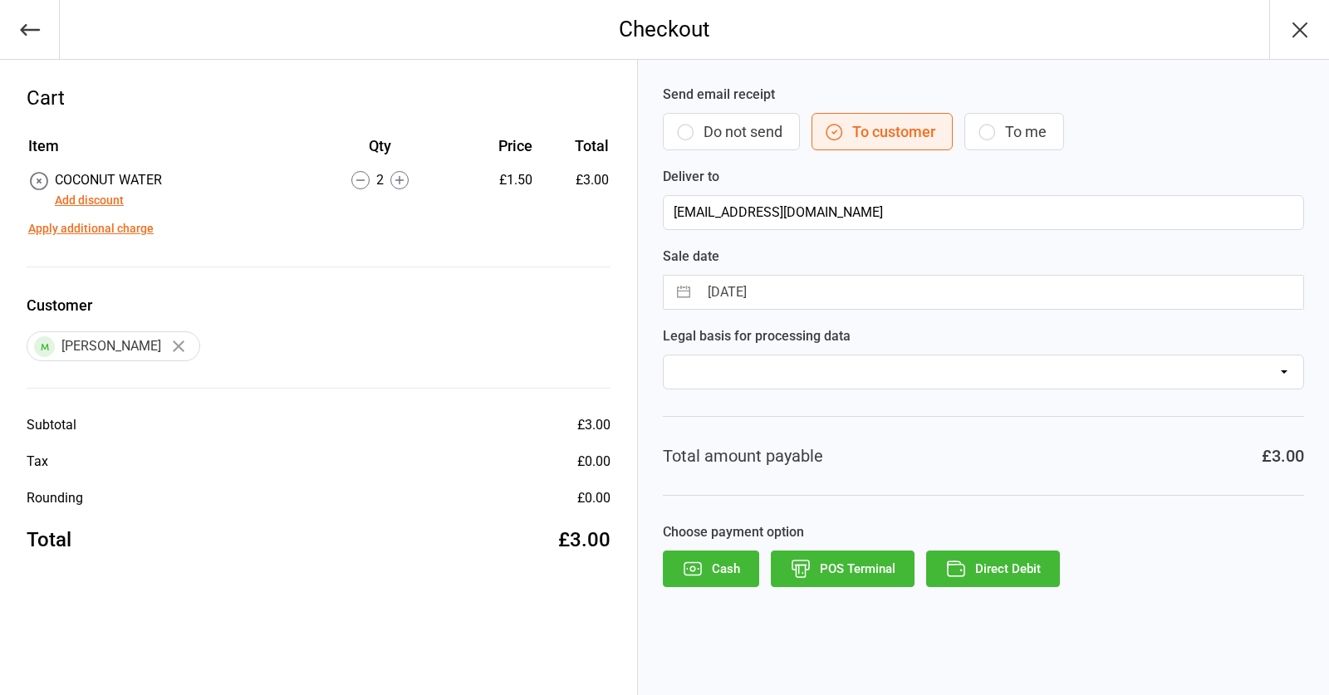
click at [809, 585] on button "POS Terminal" at bounding box center [843, 569] width 144 height 37
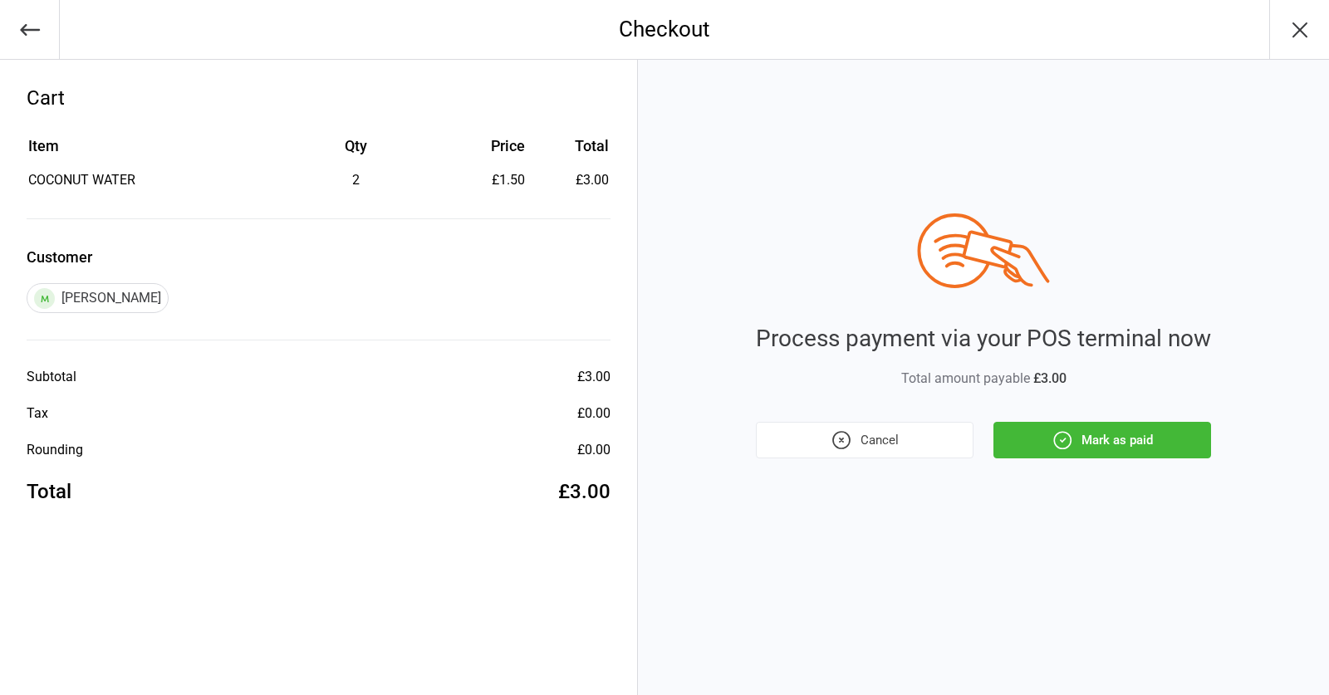
click at [1025, 442] on button "Mark as paid" at bounding box center [1103, 440] width 218 height 37
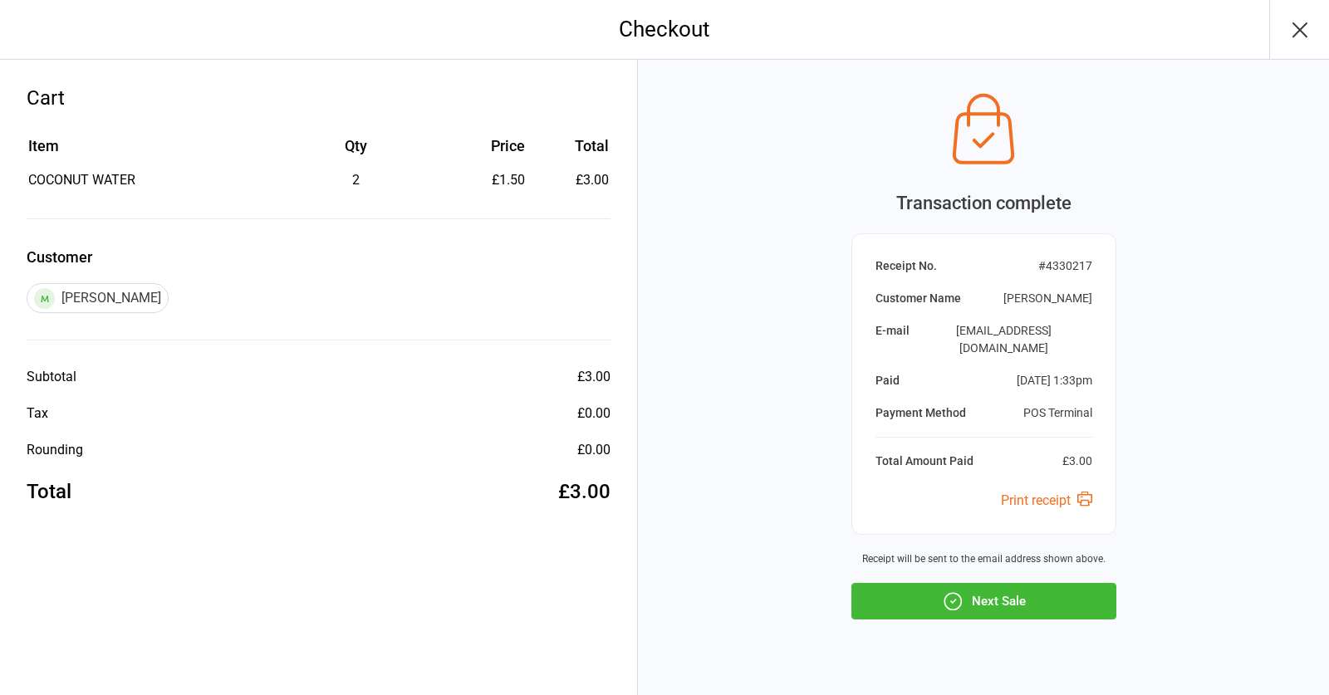
click at [1005, 583] on button "Next Sale" at bounding box center [984, 601] width 265 height 37
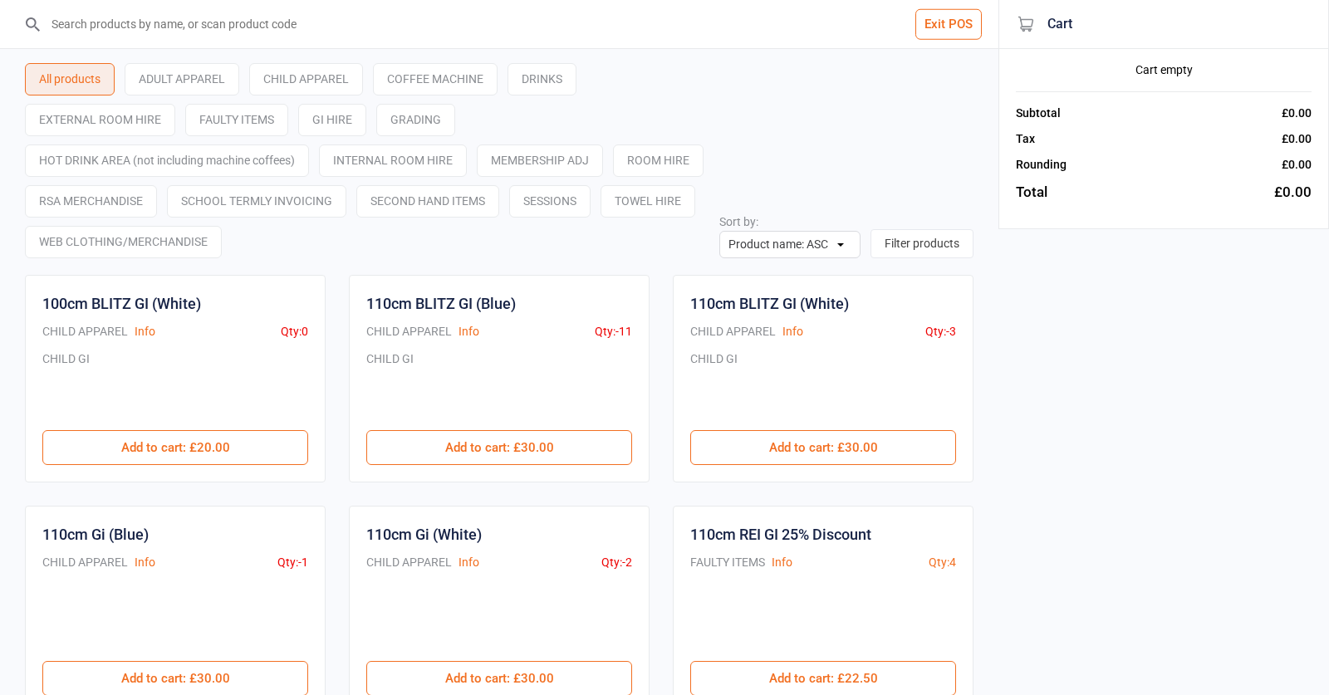
click at [174, 34] on input "search" at bounding box center [509, 24] width 932 height 48
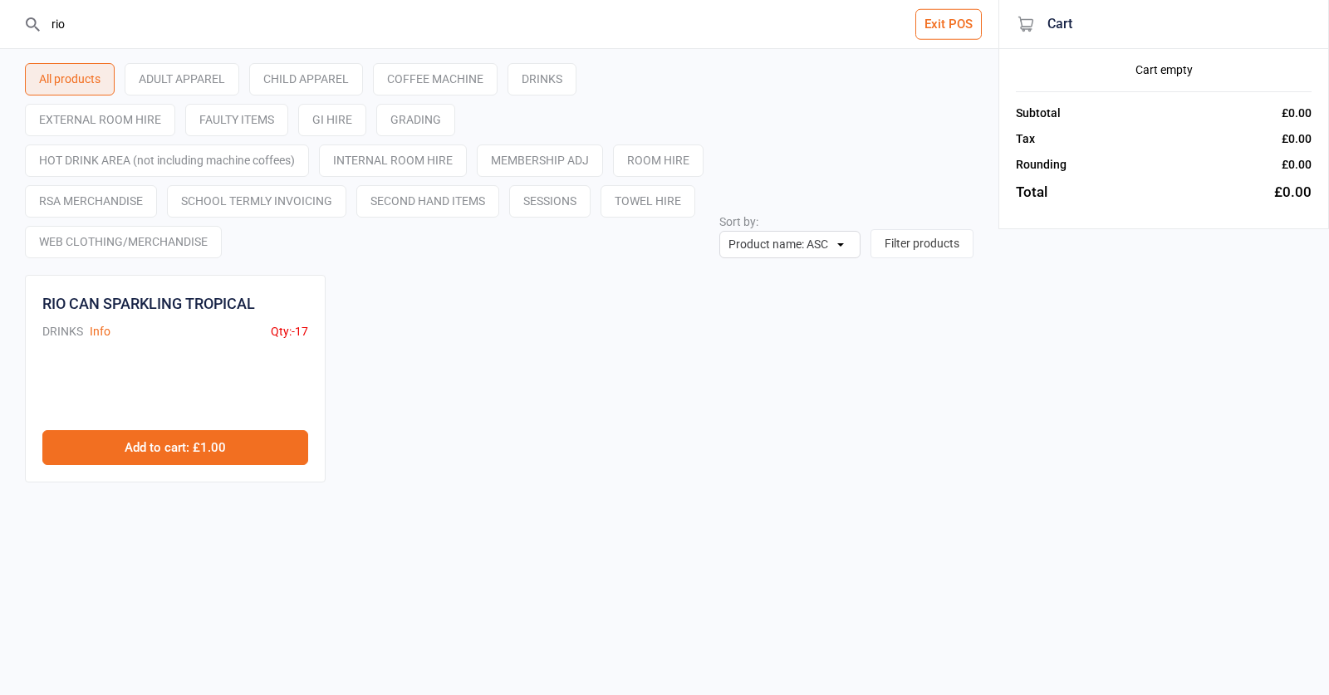
type input "rio"
click at [192, 435] on button "Add to cart : £1.00" at bounding box center [175, 447] width 266 height 35
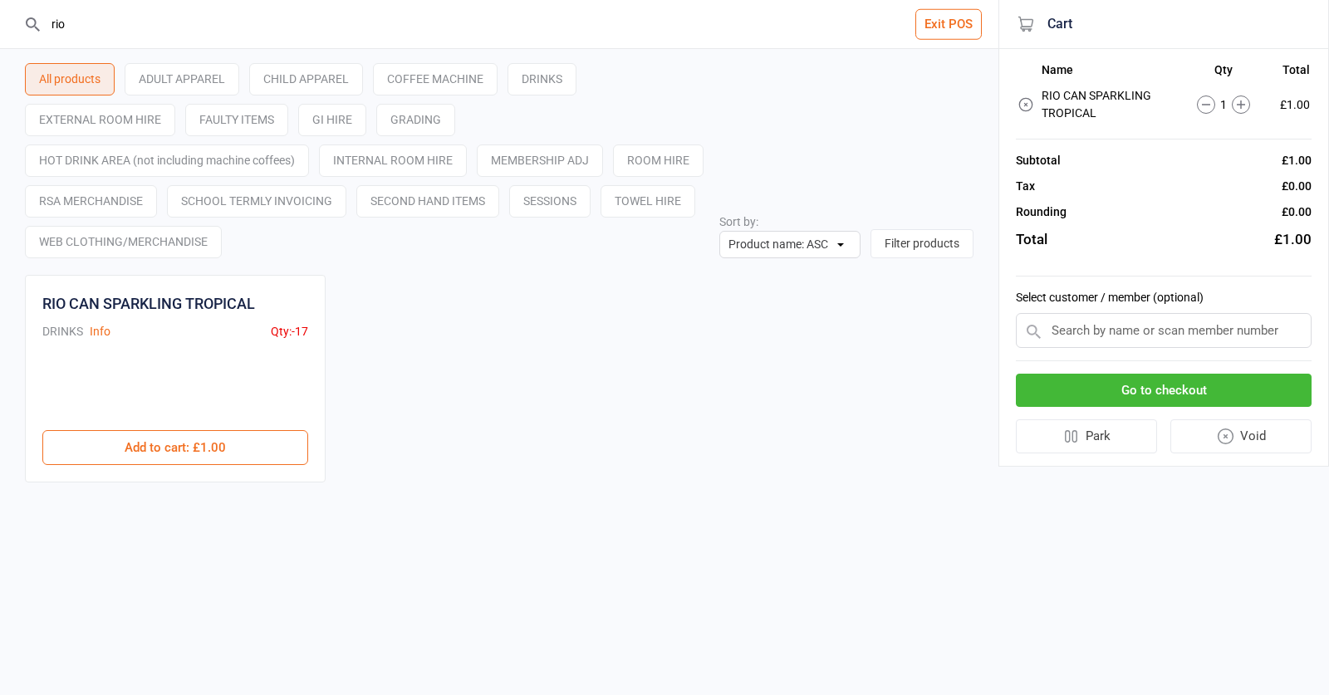
click at [1086, 383] on button "Go to checkout" at bounding box center [1164, 391] width 296 height 34
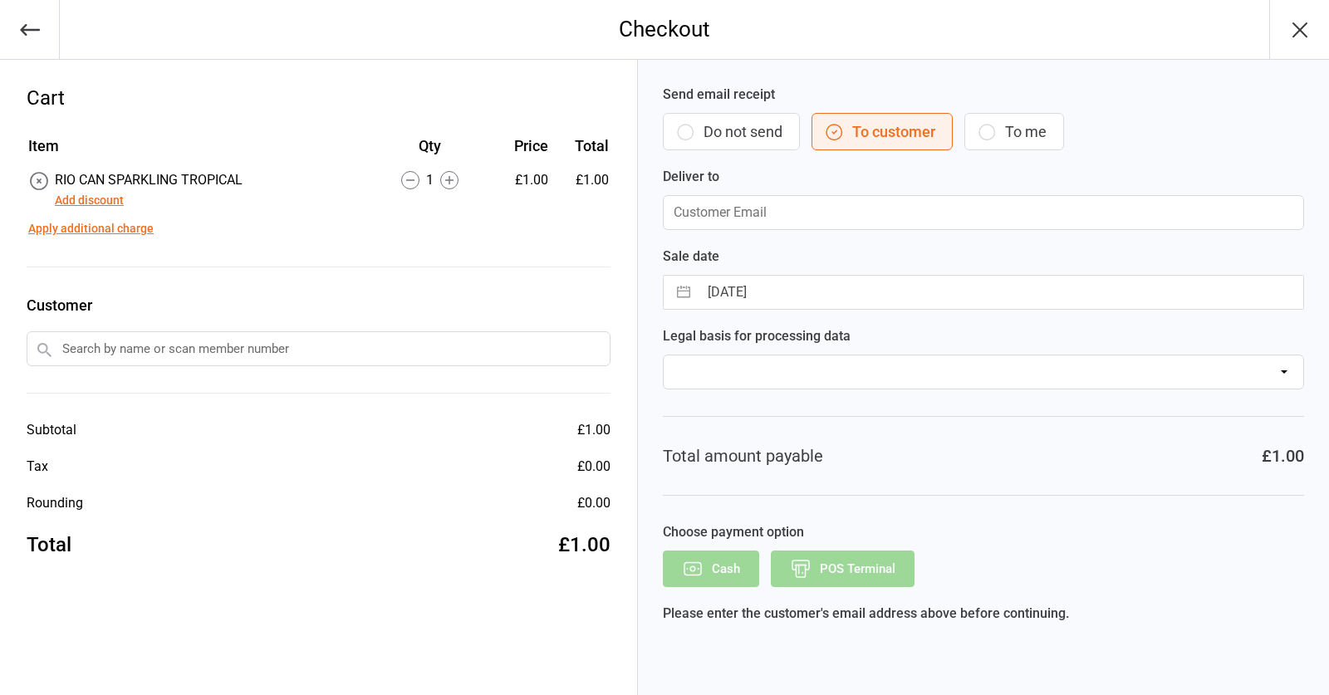
click at [402, 341] on input "text" at bounding box center [319, 348] width 584 height 35
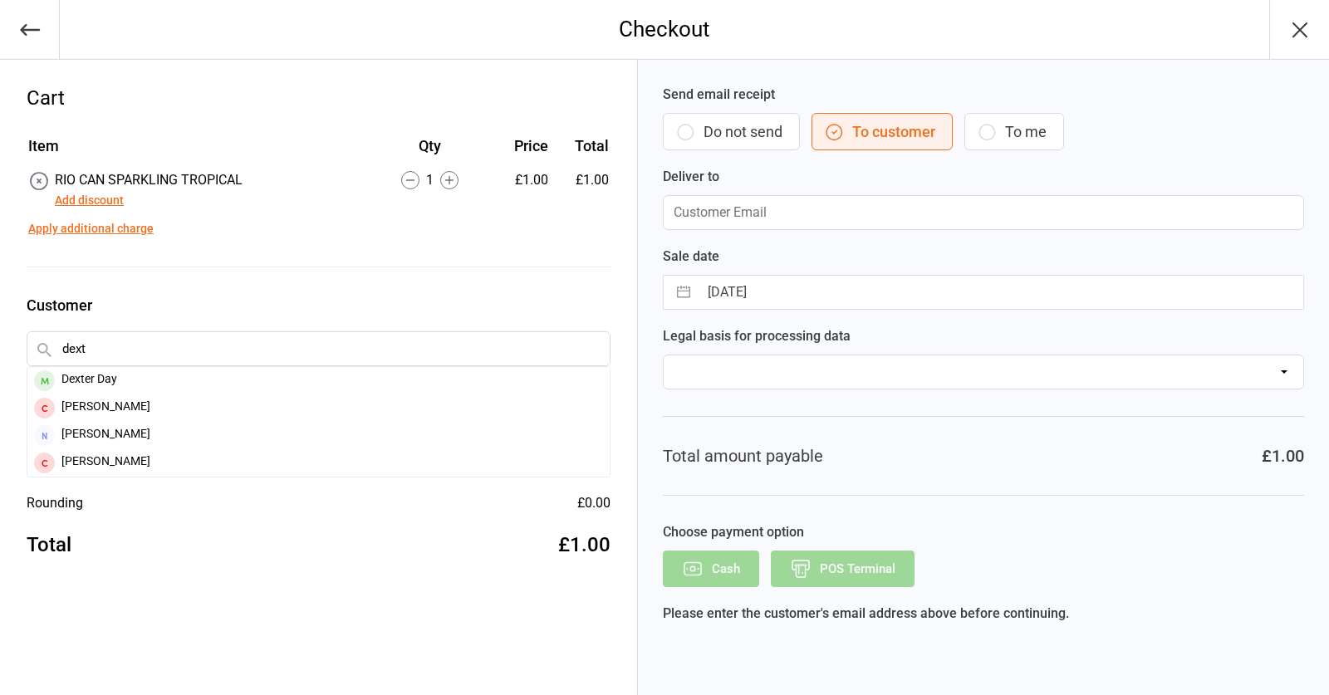
type input "dexter"
drag, startPoint x: 402, startPoint y: 341, endPoint x: 373, endPoint y: 378, distance: 46.7
click at [373, 378] on div "Dexter Day" at bounding box center [318, 380] width 582 height 27
type input "[EMAIL_ADDRESS][DOMAIN_NAME]"
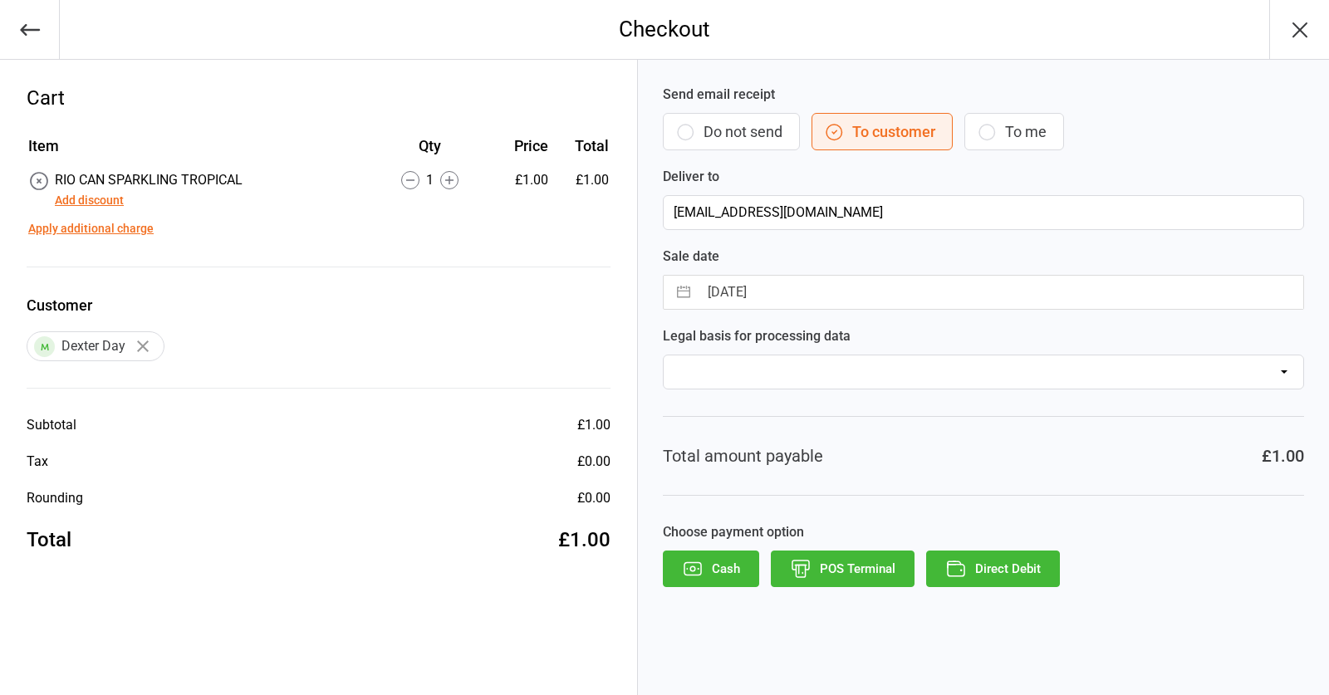
click at [827, 564] on button "POS Terminal" at bounding box center [843, 569] width 144 height 37
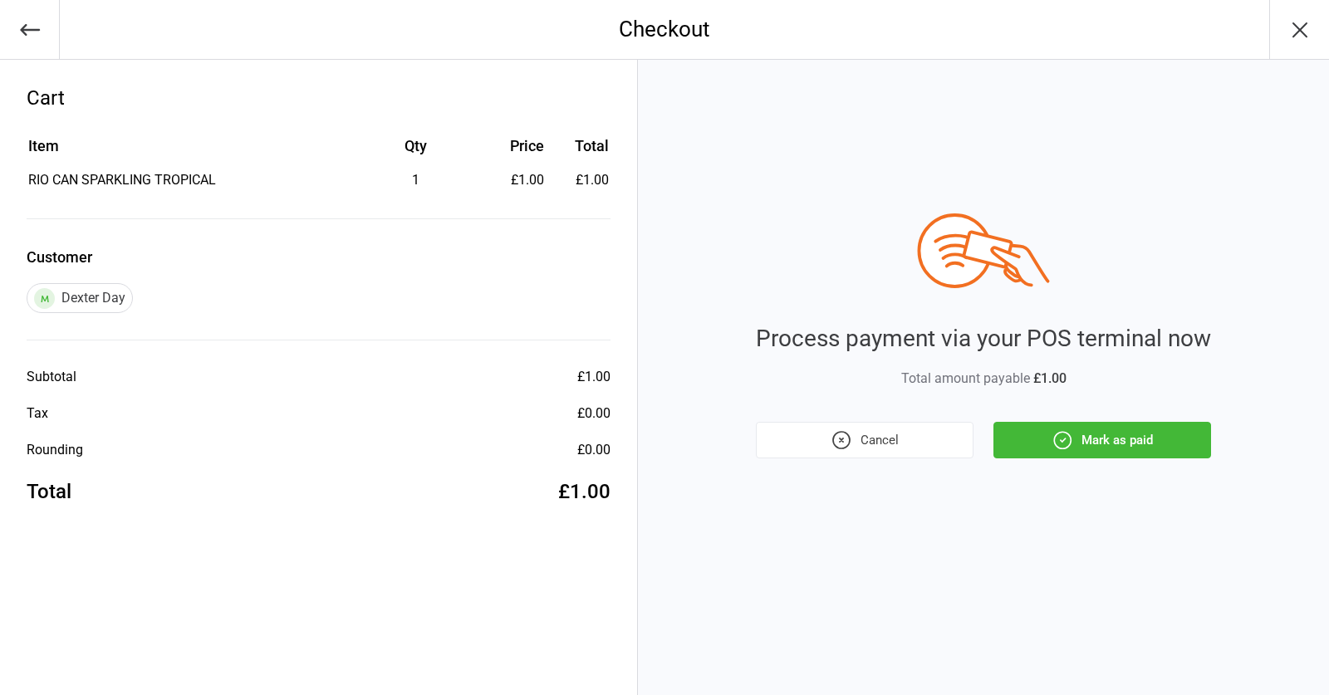
click at [1101, 444] on button "Mark as paid" at bounding box center [1103, 440] width 218 height 37
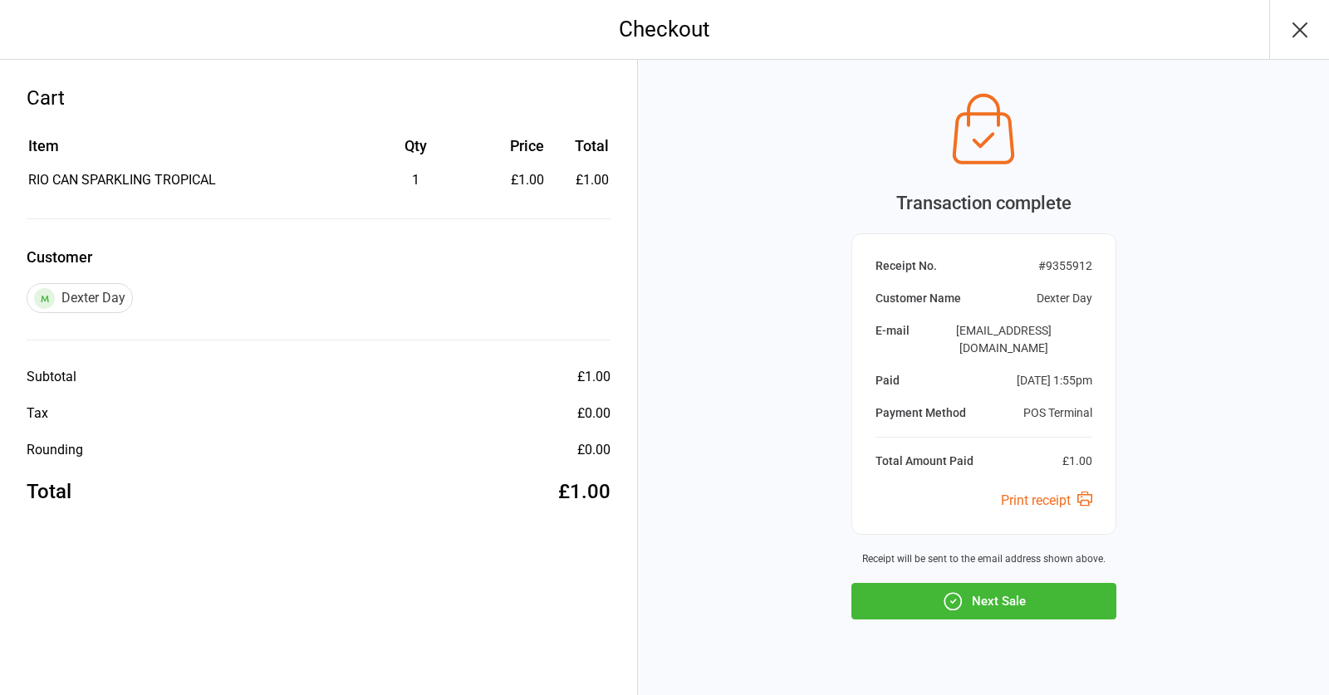
click at [1074, 583] on button "Next Sale" at bounding box center [984, 601] width 265 height 37
